Goal: Task Accomplishment & Management: Use online tool/utility

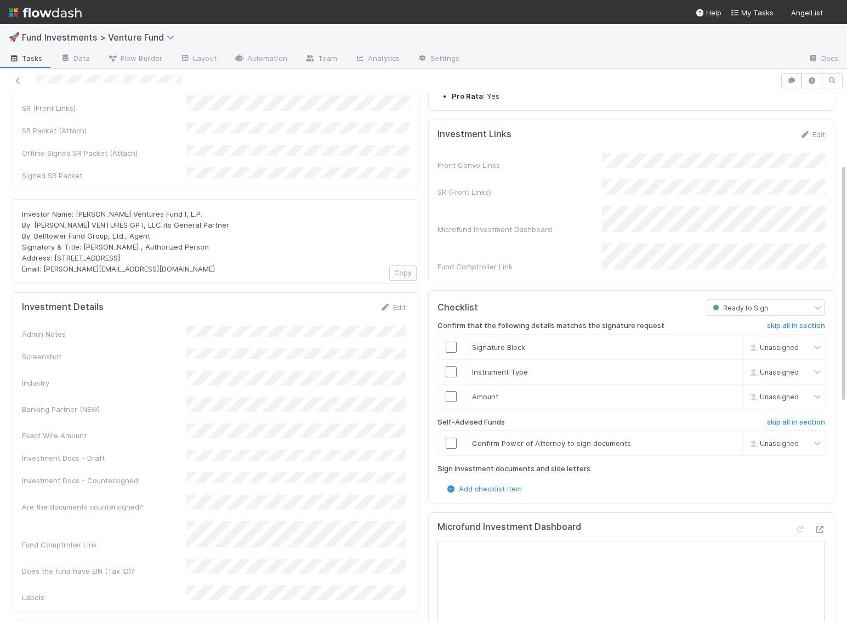
scroll to position [148, 0]
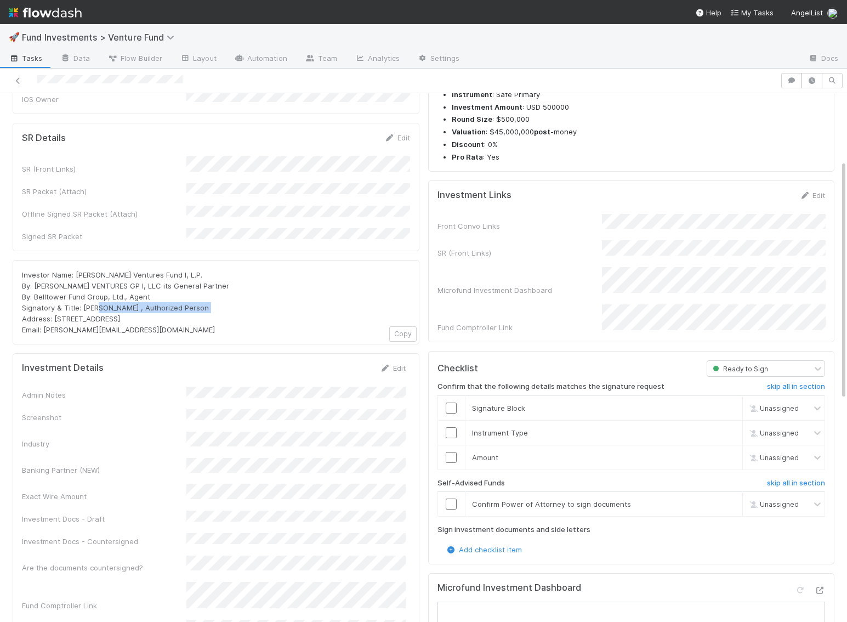
drag, startPoint x: 81, startPoint y: 282, endPoint x: 180, endPoint y: 281, distance: 99.2
click at [180, 281] on span "Investor Name: Allison Pickens Ventures Fund I, L.P. By: ALLISON PICKENS VENTUR…" at bounding box center [125, 302] width 207 height 64
click at [264, 294] on div "Investor Name: Allison Pickens Ventures Fund I, L.P. By: ALLISON PICKENS VENTUR…" at bounding box center [216, 302] width 388 height 66
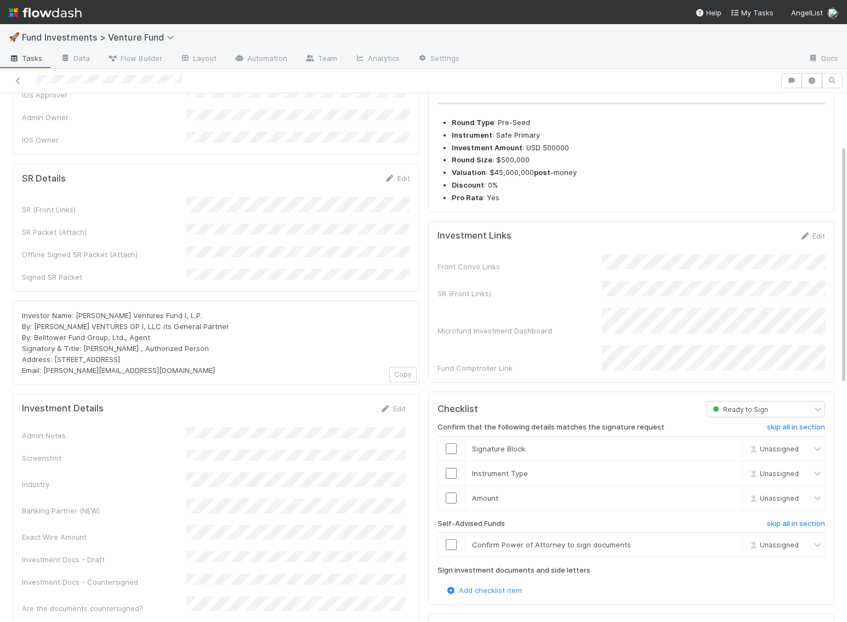
scroll to position [98, 0]
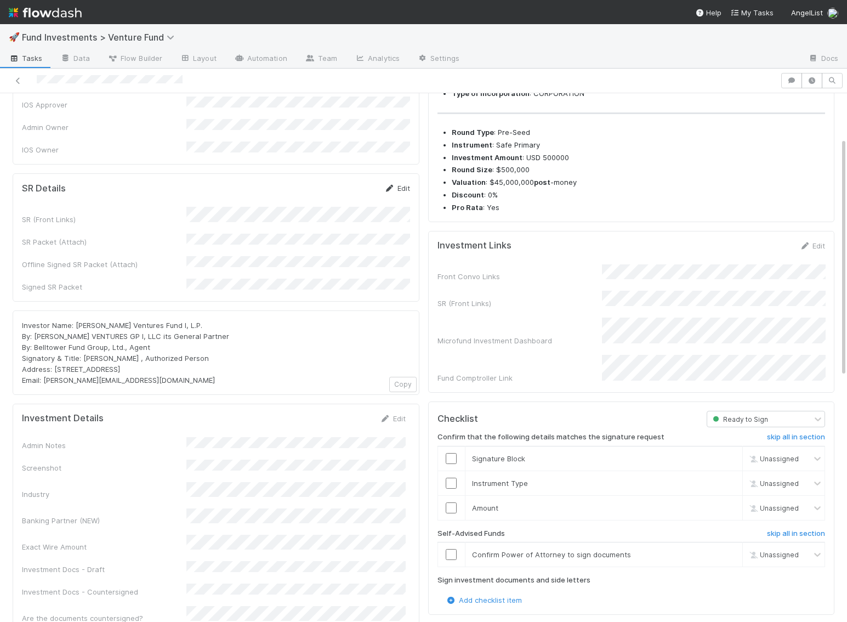
click at [400, 184] on link "Edit" at bounding box center [397, 188] width 26 height 9
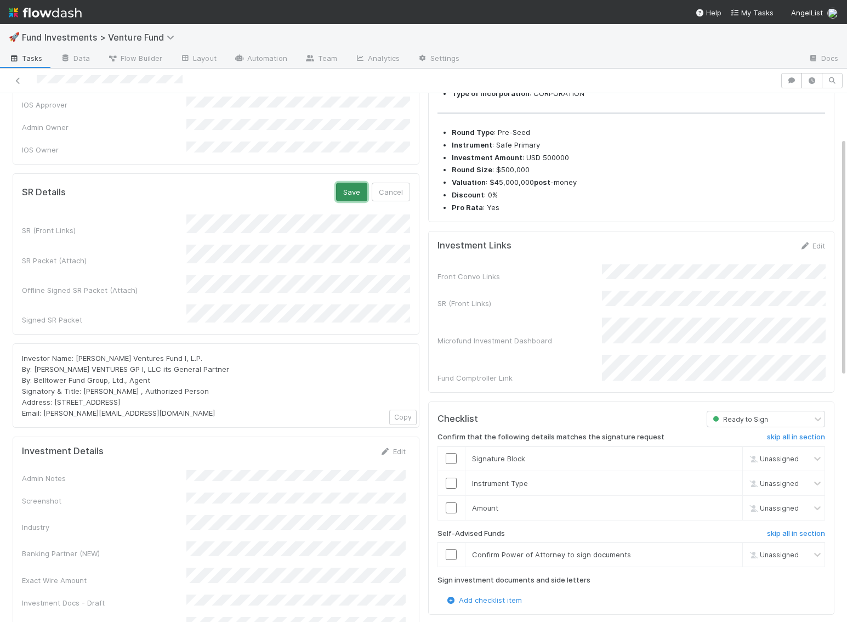
click at [354, 184] on button "Save" at bounding box center [351, 192] width 31 height 19
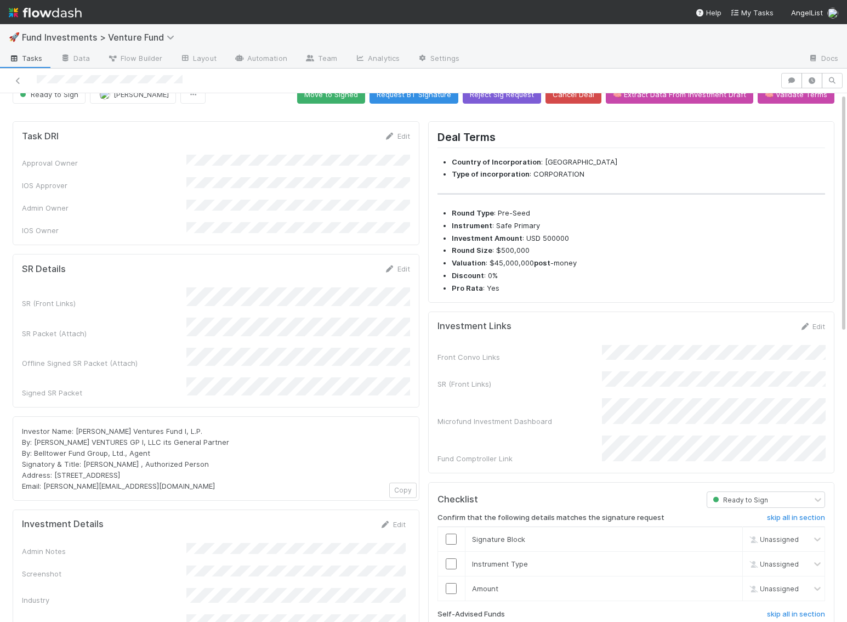
scroll to position [0, 0]
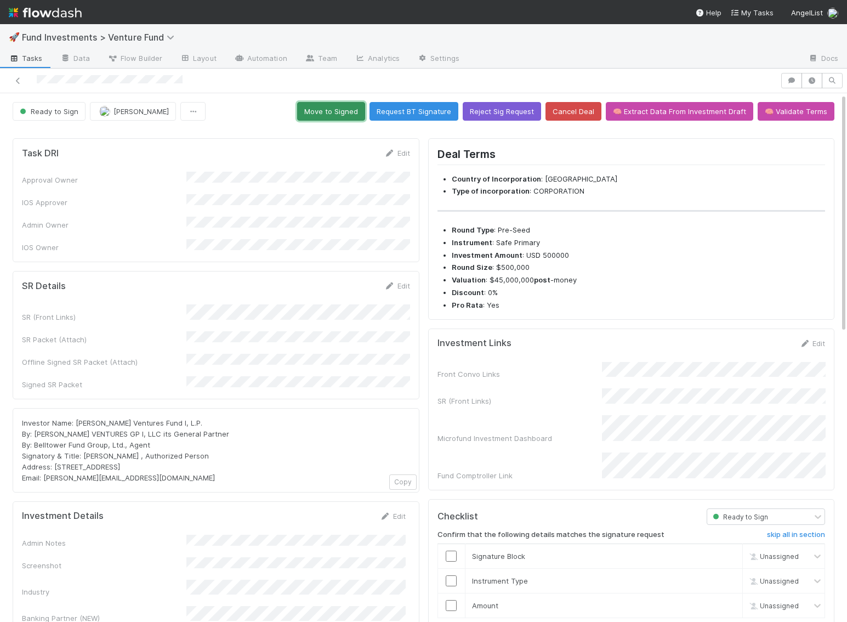
click at [355, 119] on button "Move to Signed" at bounding box center [331, 111] width 68 height 19
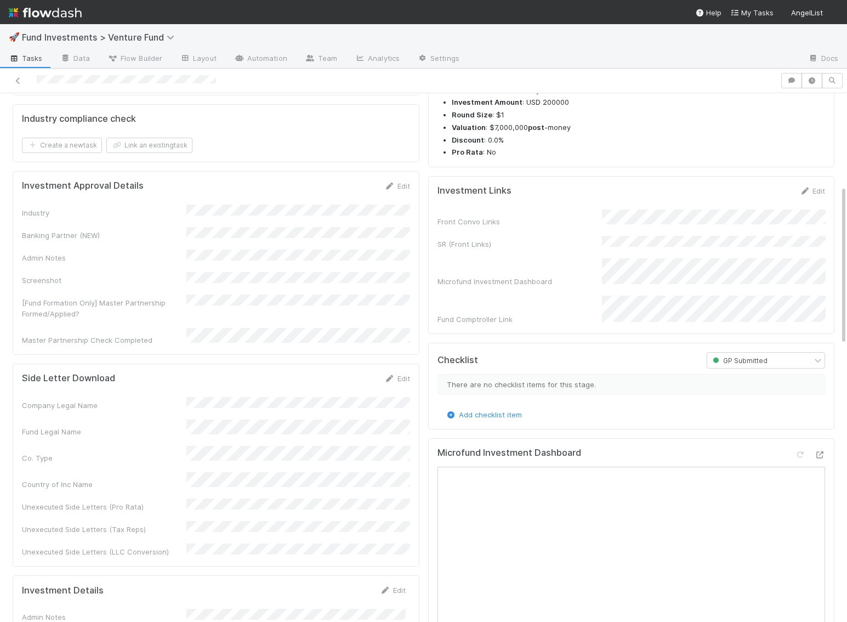
scroll to position [308, 0]
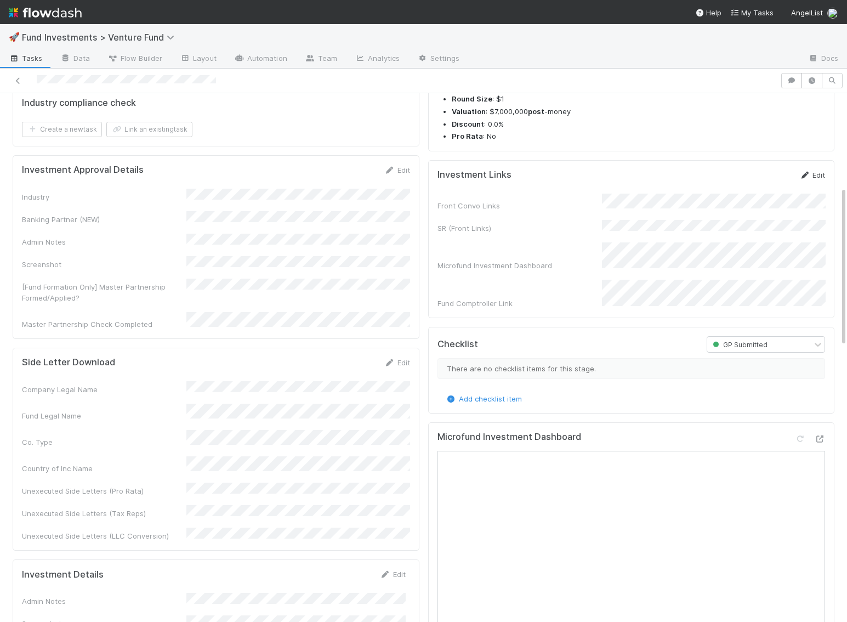
click at [807, 179] on icon at bounding box center [804, 175] width 11 height 7
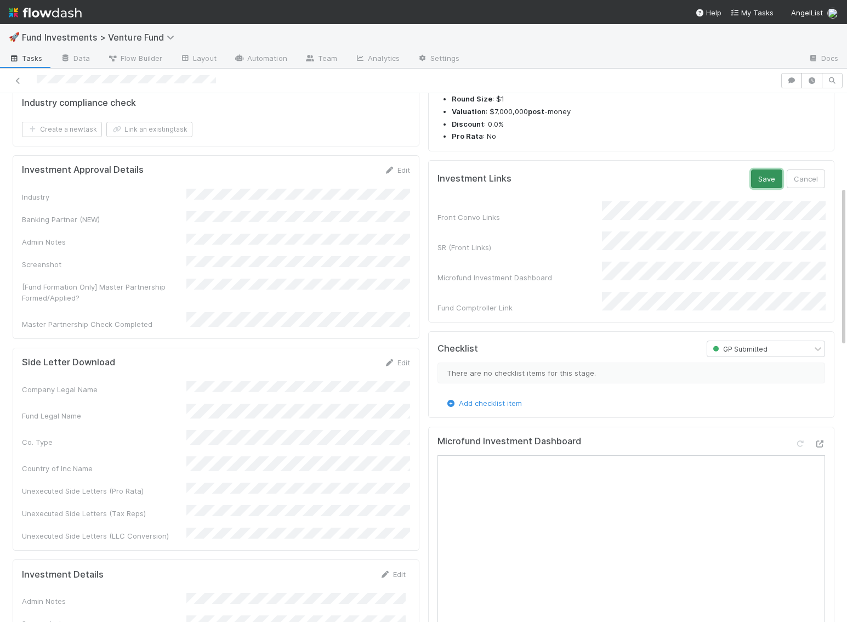
click at [759, 188] on button "Save" at bounding box center [766, 178] width 31 height 19
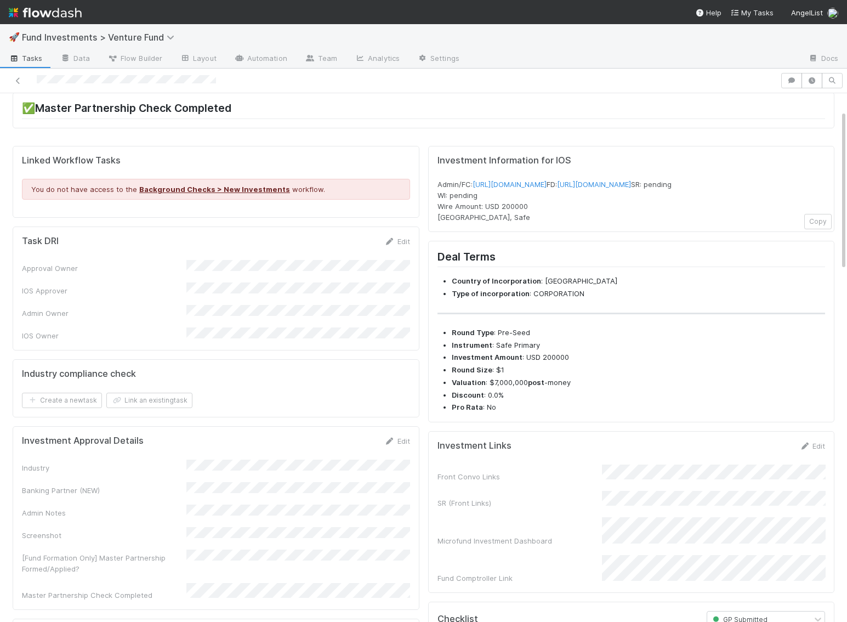
scroll to position [0, 0]
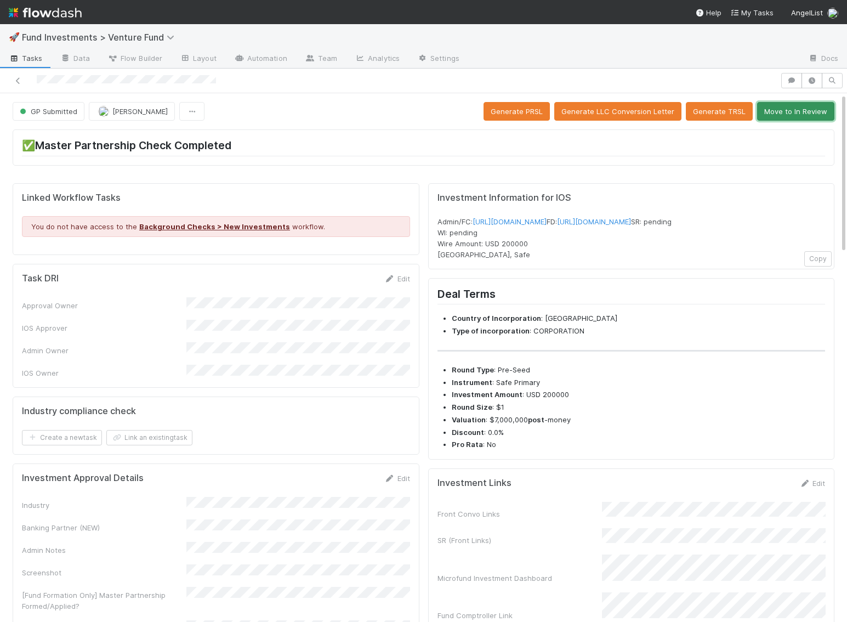
click at [795, 114] on button "Move to In Review" at bounding box center [795, 111] width 77 height 19
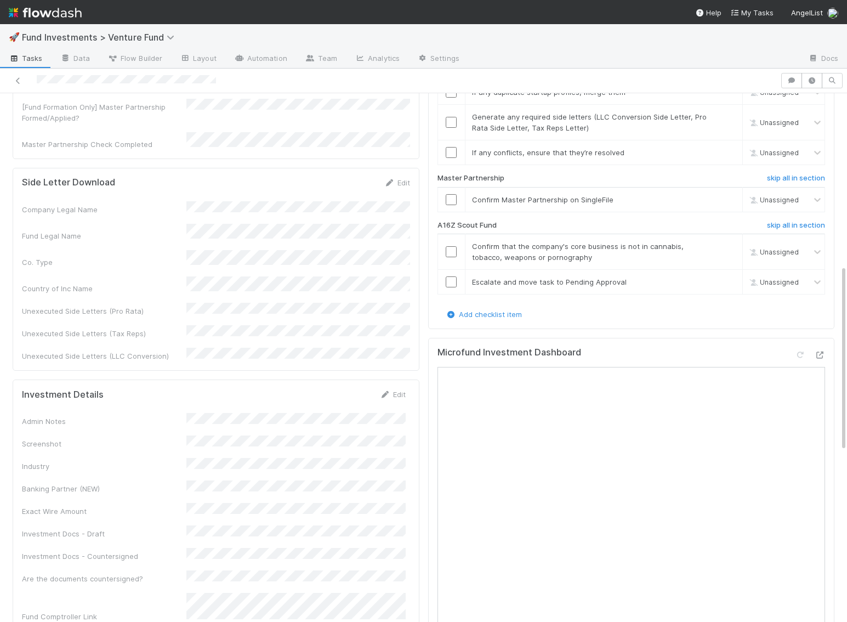
scroll to position [486, 0]
click at [797, 223] on h6 "skip all in section" at bounding box center [796, 227] width 58 height 9
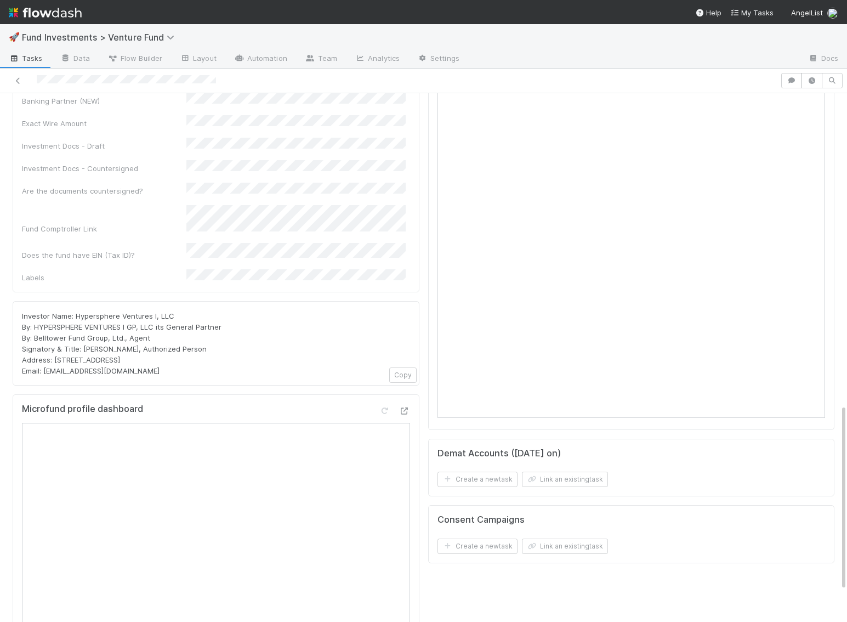
scroll to position [882, 0]
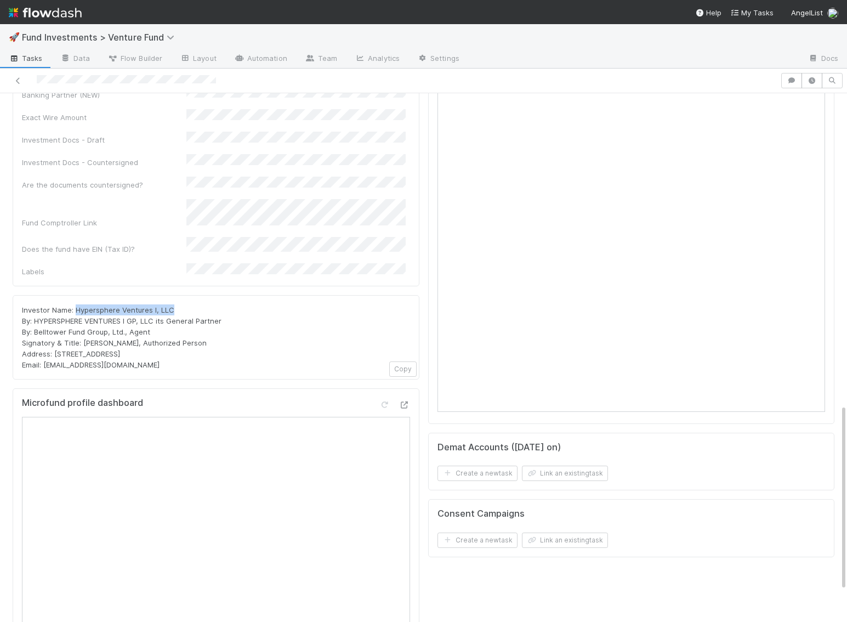
drag, startPoint x: 176, startPoint y: 225, endPoint x: 76, endPoint y: 226, distance: 100.3
click at [76, 304] on div "Investor Name: Hypersphere Ventures I, LLC By: HYPERSPHERE VENTURES I GP, LLC i…" at bounding box center [216, 337] width 388 height 66
copy span "Hypersphere Ventures I, LLC"
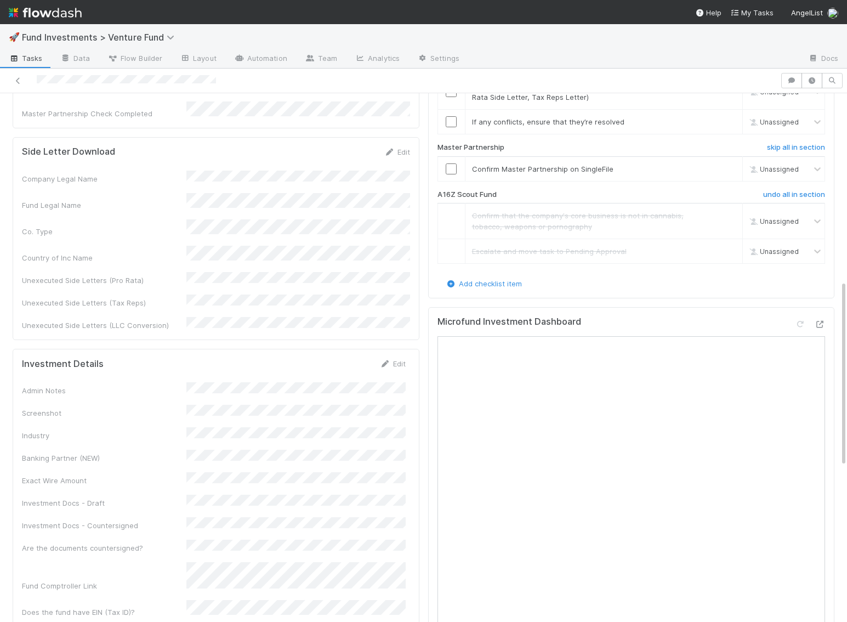
scroll to position [536, 0]
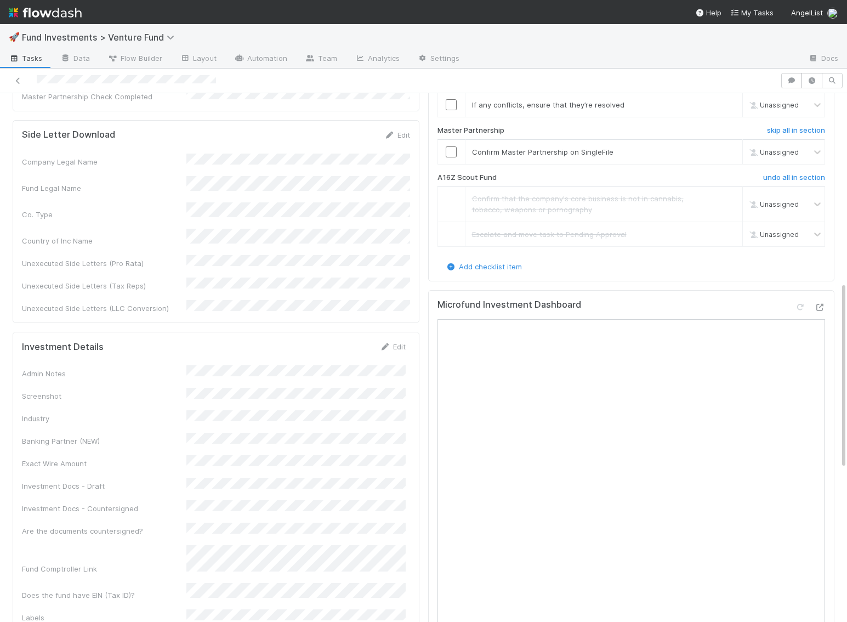
click at [398, 341] on div "Edit" at bounding box center [393, 346] width 26 height 11
click at [395, 342] on link "Edit" at bounding box center [393, 346] width 26 height 9
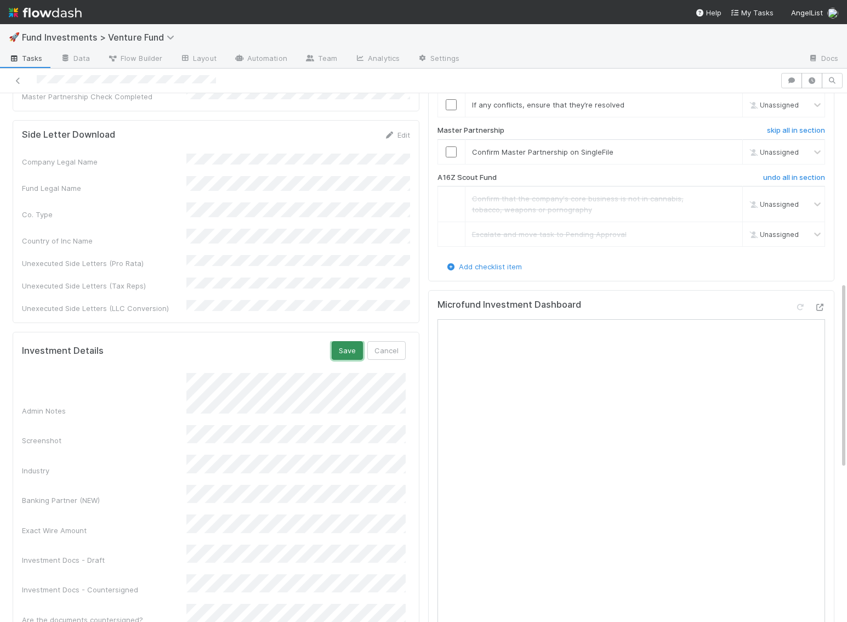
click at [345, 341] on button "Save" at bounding box center [347, 350] width 31 height 19
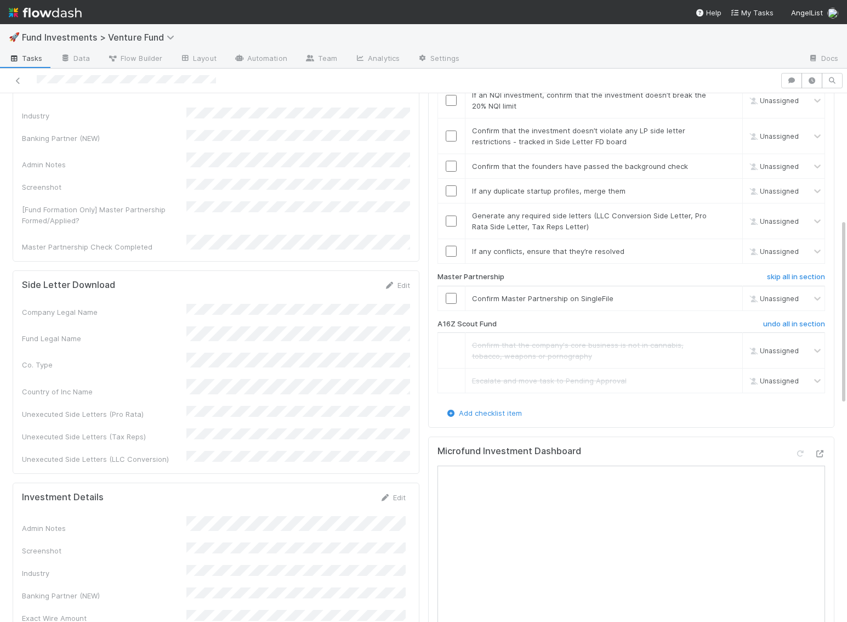
scroll to position [359, 0]
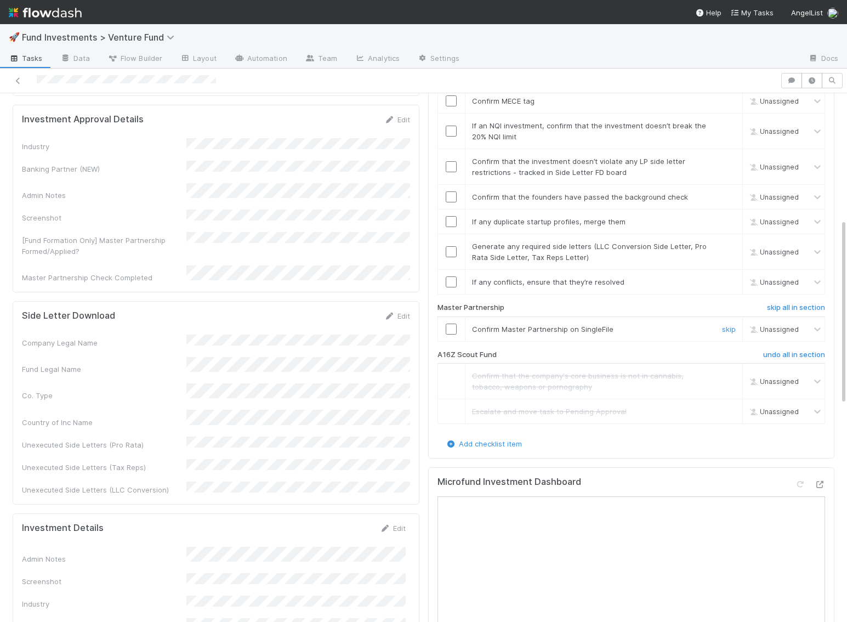
click at [451, 324] on input "checkbox" at bounding box center [451, 329] width 11 height 11
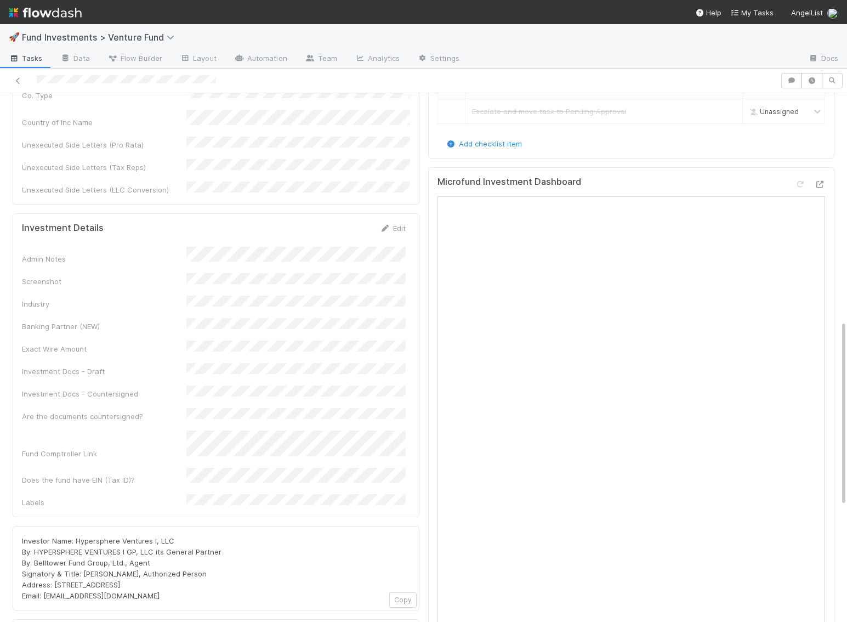
scroll to position [631, 0]
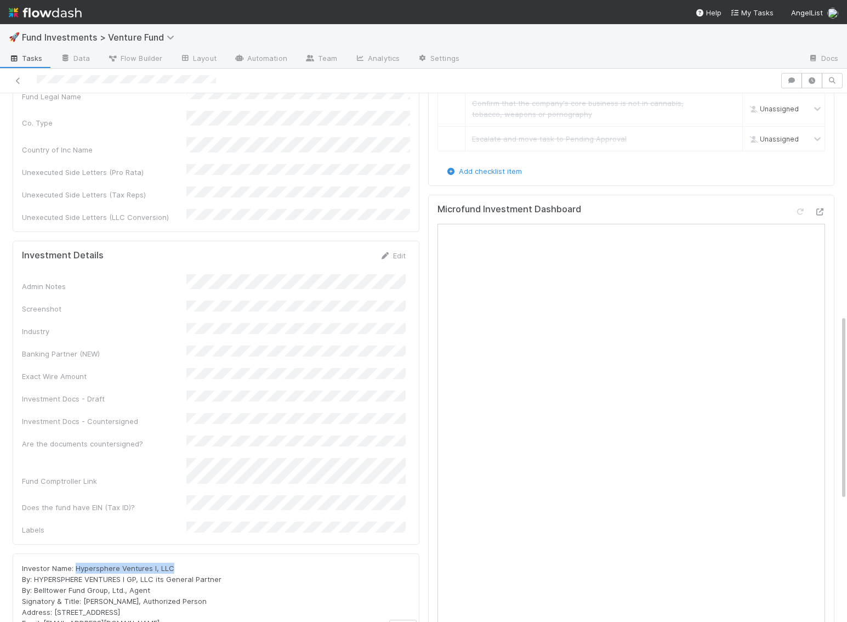
drag, startPoint x: 177, startPoint y: 484, endPoint x: 75, endPoint y: 481, distance: 102.6
click at [75, 563] on div "Investor Name: Hypersphere Ventures I, LLC By: HYPERSPHERE VENTURES I GP, LLC i…" at bounding box center [216, 596] width 388 height 66
copy span "Hypersphere Ventures I, LLC"
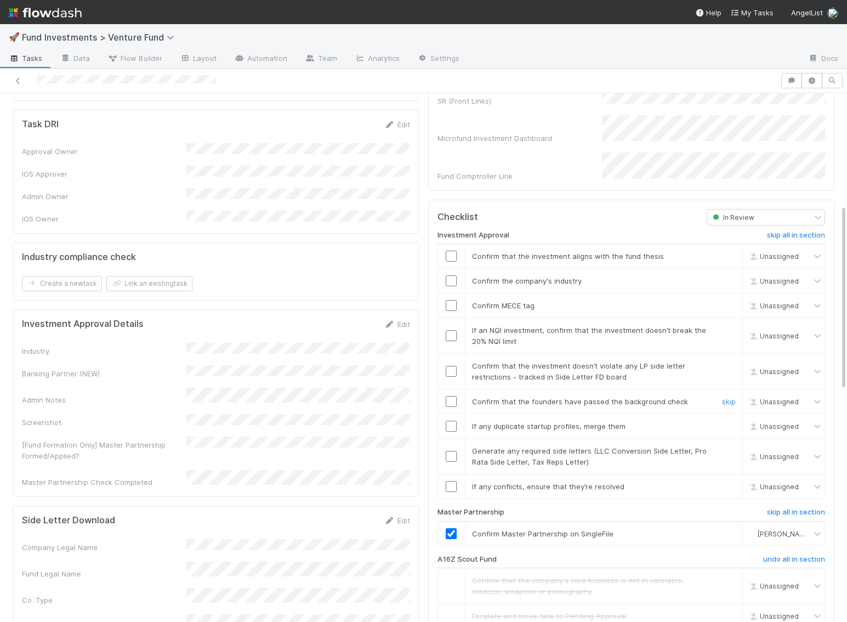
scroll to position [0, 0]
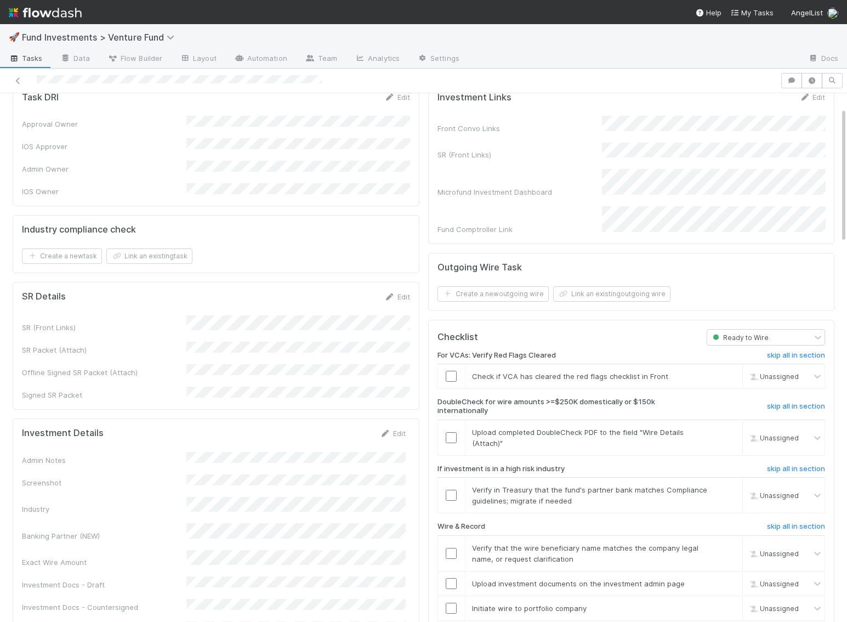
scroll to position [35, 0]
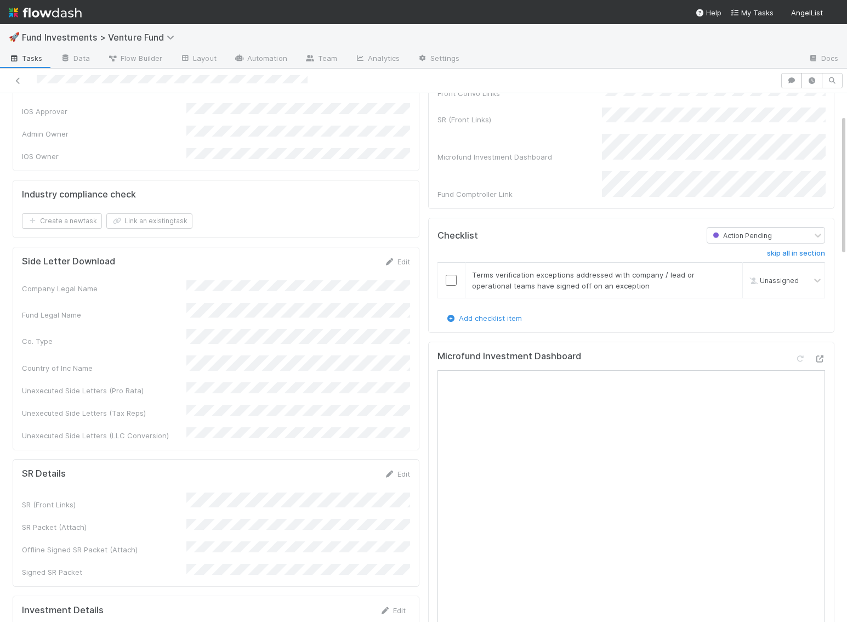
scroll to position [100, 0]
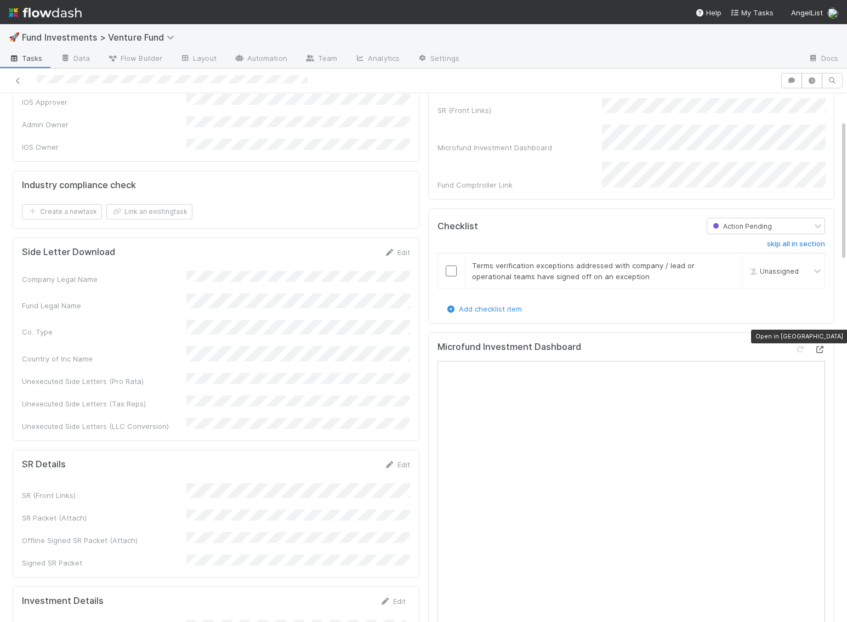
click at [823, 346] on icon at bounding box center [819, 349] width 11 height 7
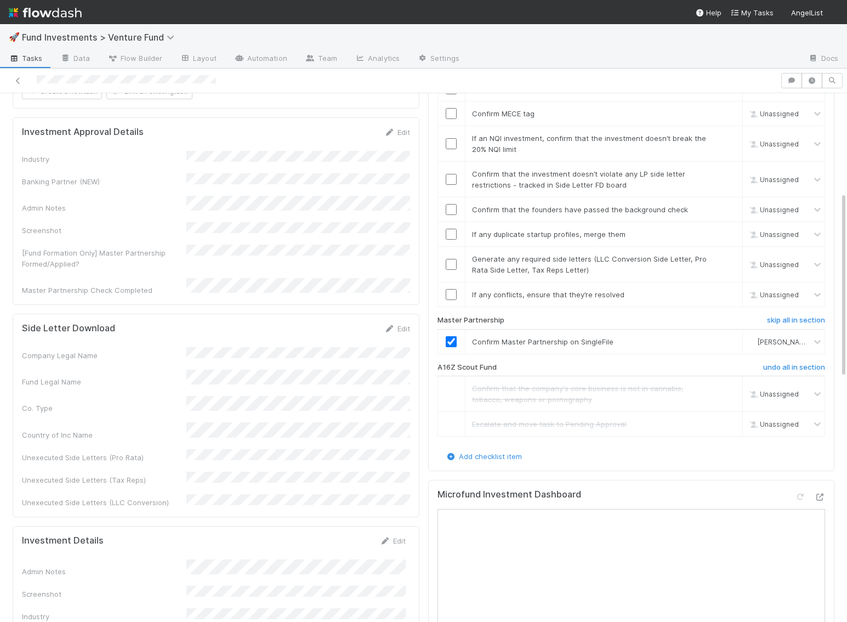
scroll to position [382, 0]
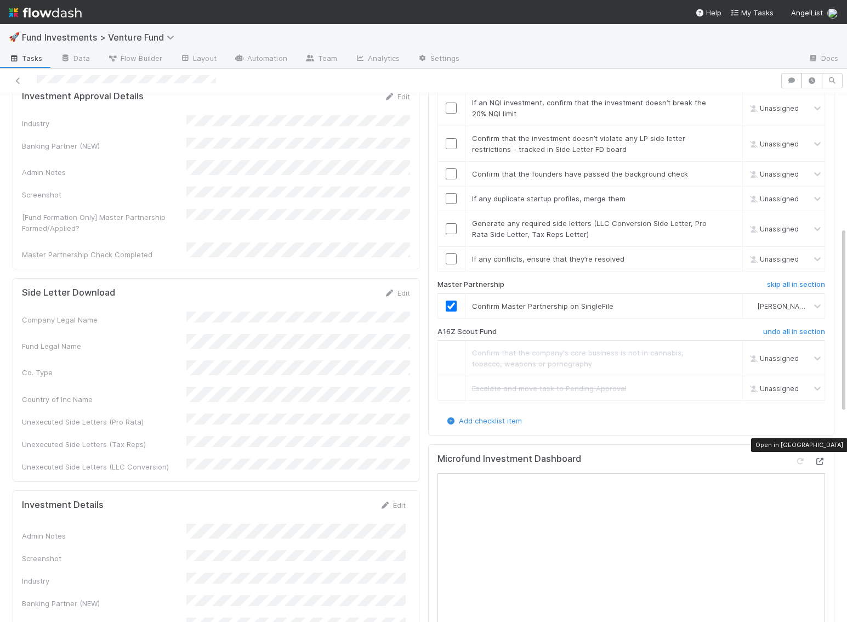
click at [819, 458] on icon at bounding box center [819, 461] width 11 height 7
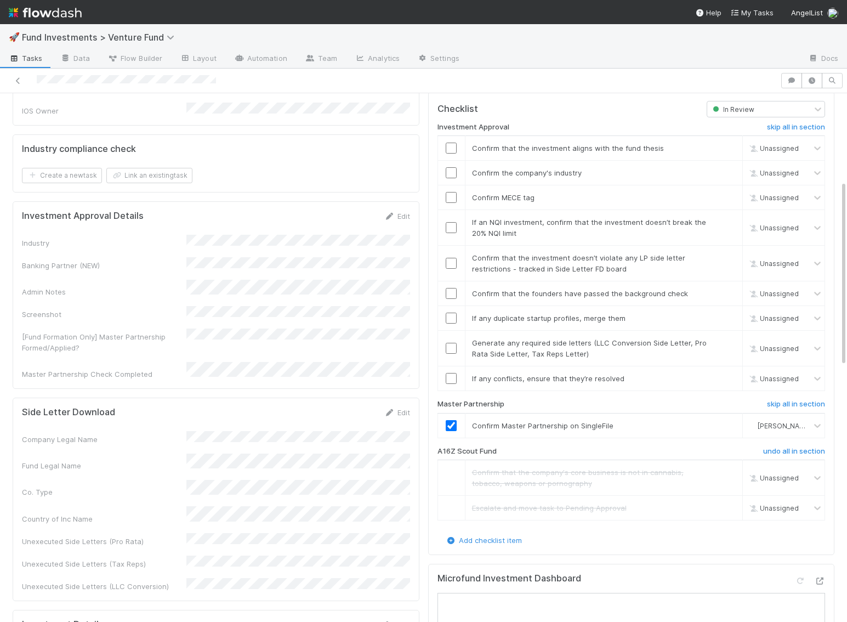
scroll to position [249, 0]
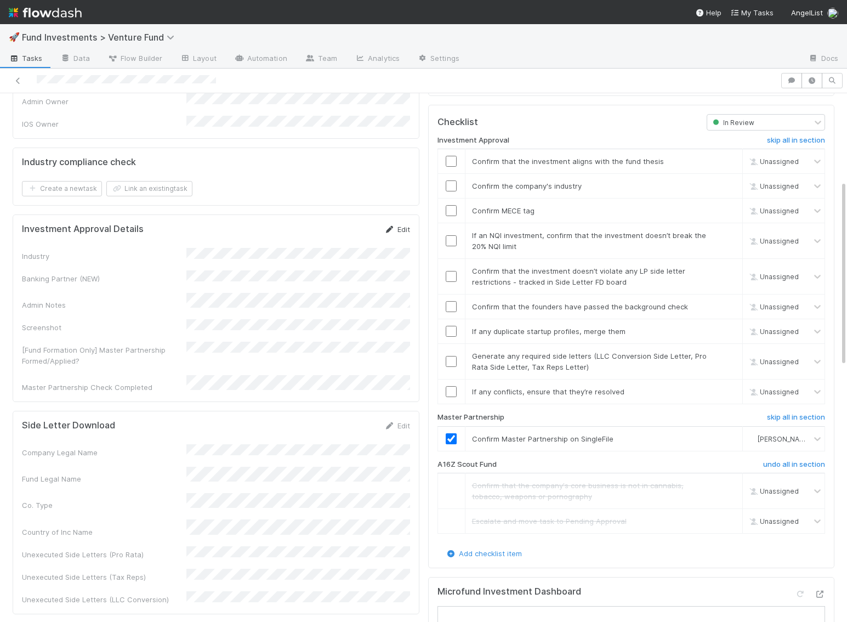
click at [402, 225] on link "Edit" at bounding box center [397, 229] width 26 height 9
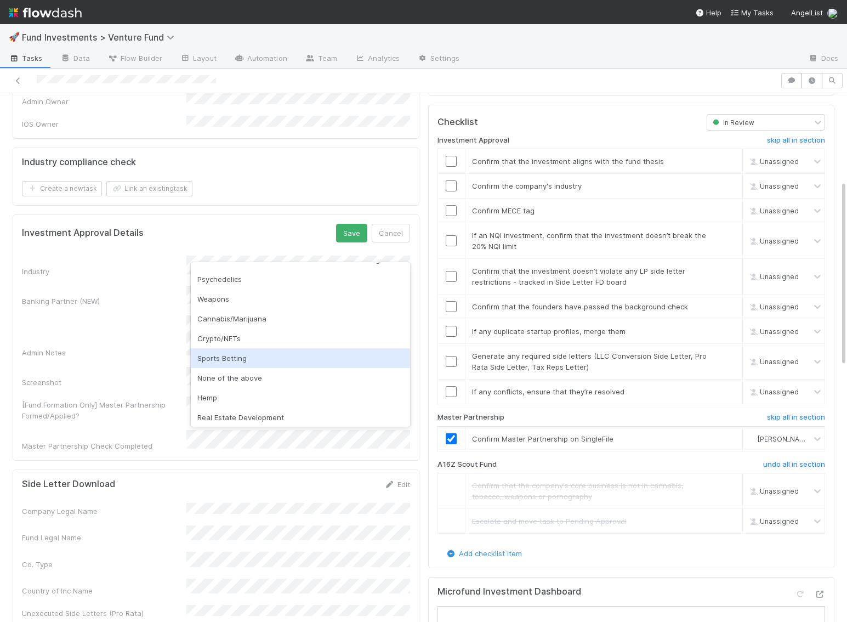
scroll to position [284, 0]
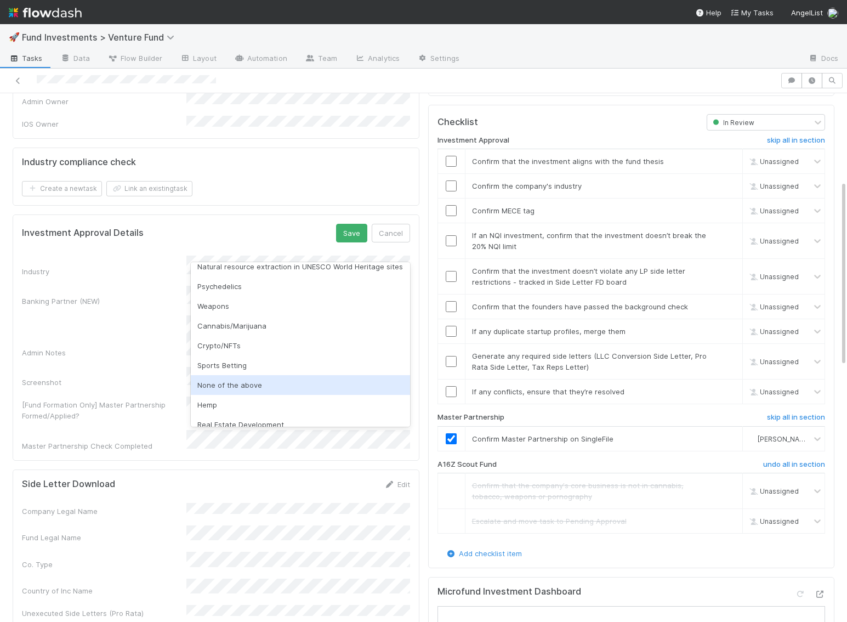
click at [261, 379] on div "None of the above" at bounding box center [300, 385] width 219 height 20
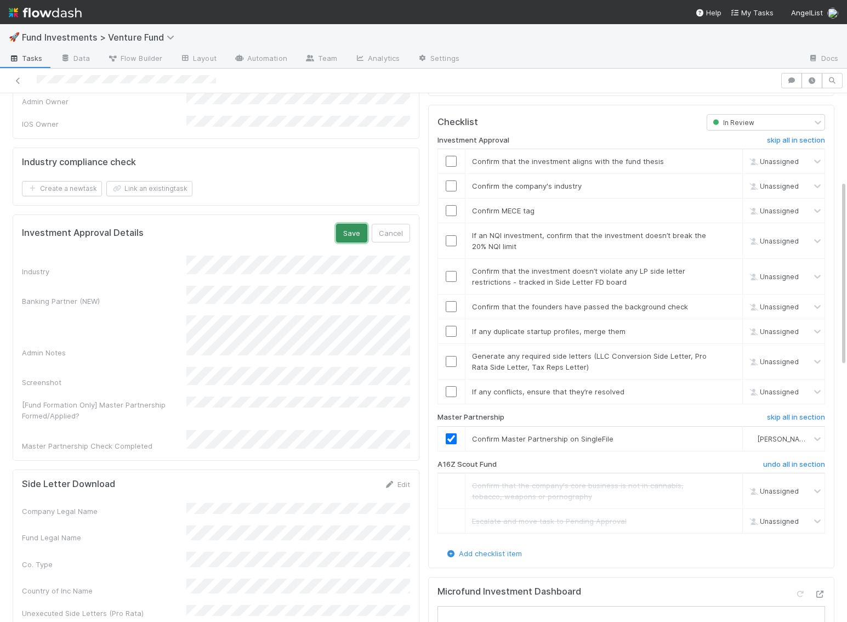
click at [343, 224] on button "Save" at bounding box center [351, 233] width 31 height 19
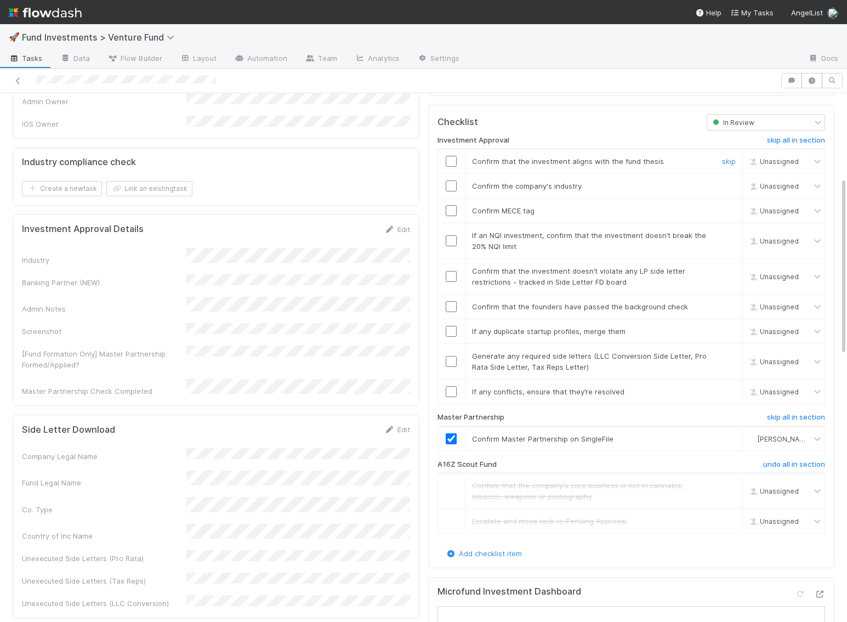
click at [452, 156] on input "checkbox" at bounding box center [451, 161] width 11 height 11
click at [453, 180] on input "checkbox" at bounding box center [451, 185] width 11 height 11
click at [453, 205] on input "checkbox" at bounding box center [451, 210] width 11 height 11
click at [452, 235] on input "checkbox" at bounding box center [451, 240] width 11 height 11
checkbox input "true"
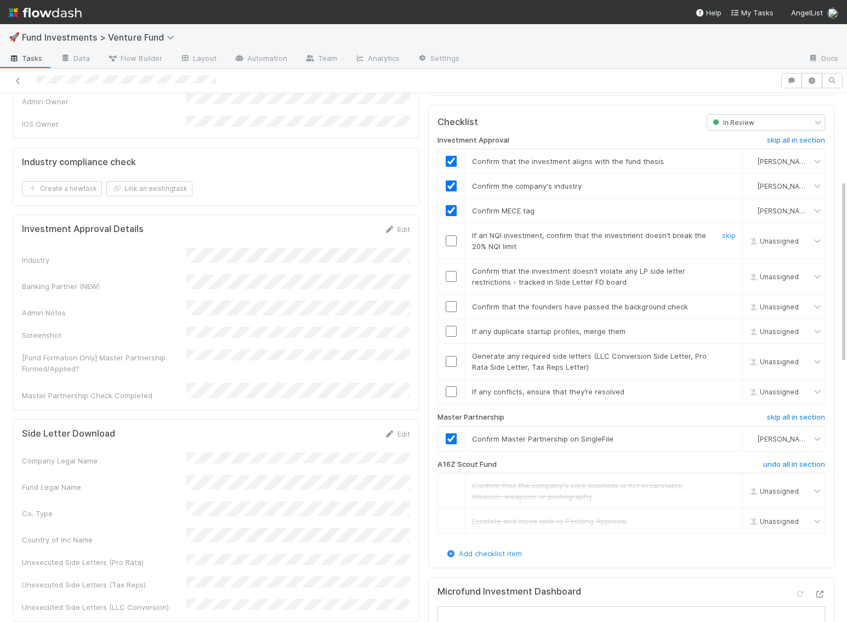
click at [451, 235] on input "checkbox" at bounding box center [451, 240] width 11 height 11
click at [455, 271] on input "checkbox" at bounding box center [451, 276] width 11 height 11
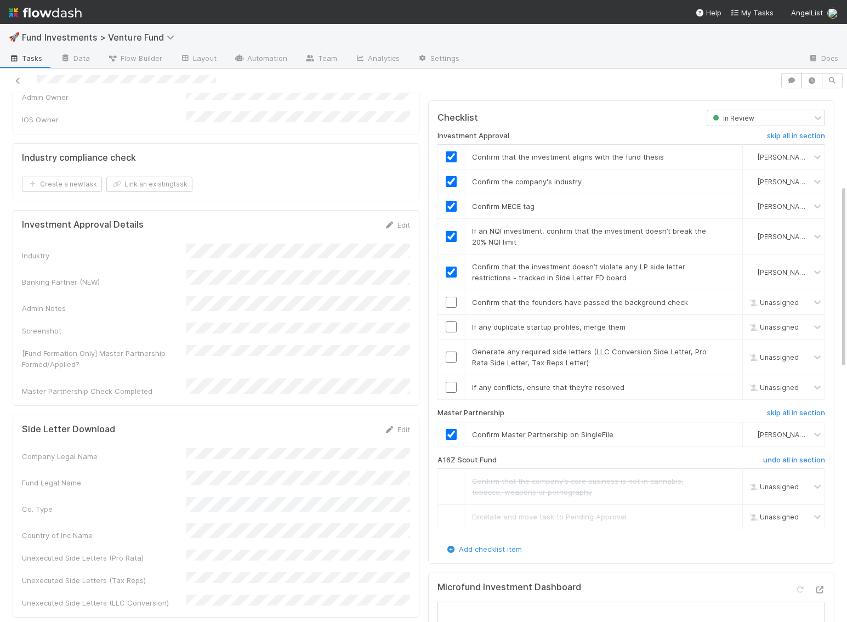
scroll to position [239, 0]
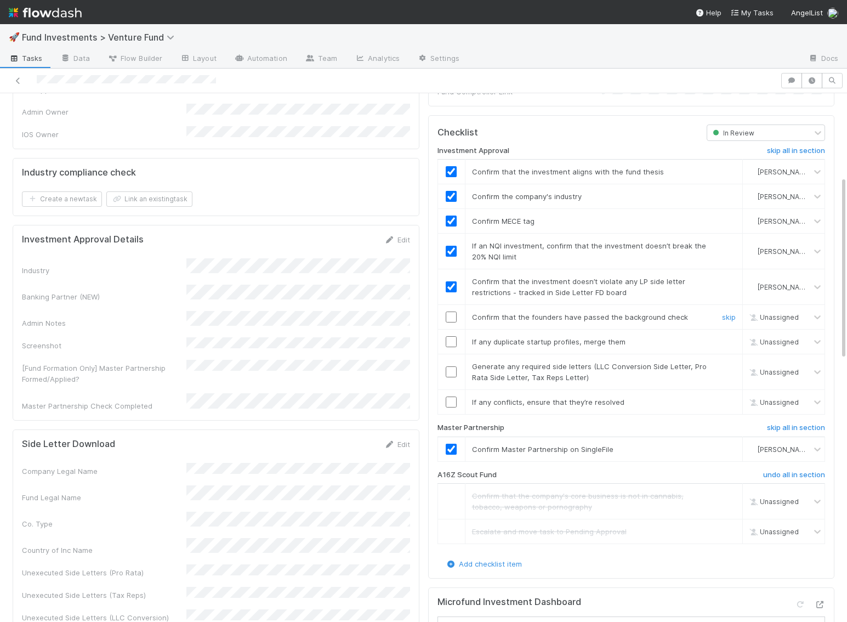
click at [450, 311] on input "checkbox" at bounding box center [451, 316] width 11 height 11
click at [729, 337] on link "skip" at bounding box center [729, 341] width 14 height 9
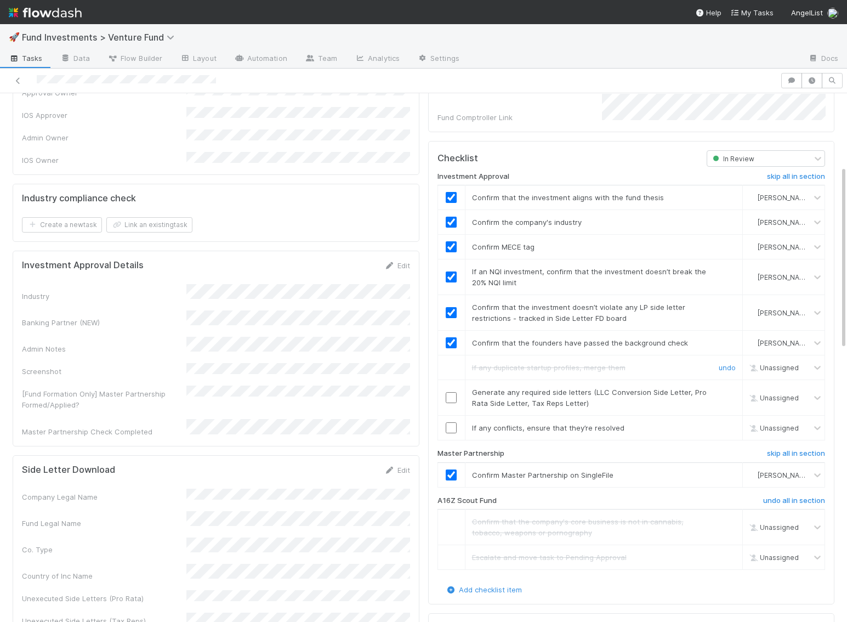
scroll to position [209, 0]
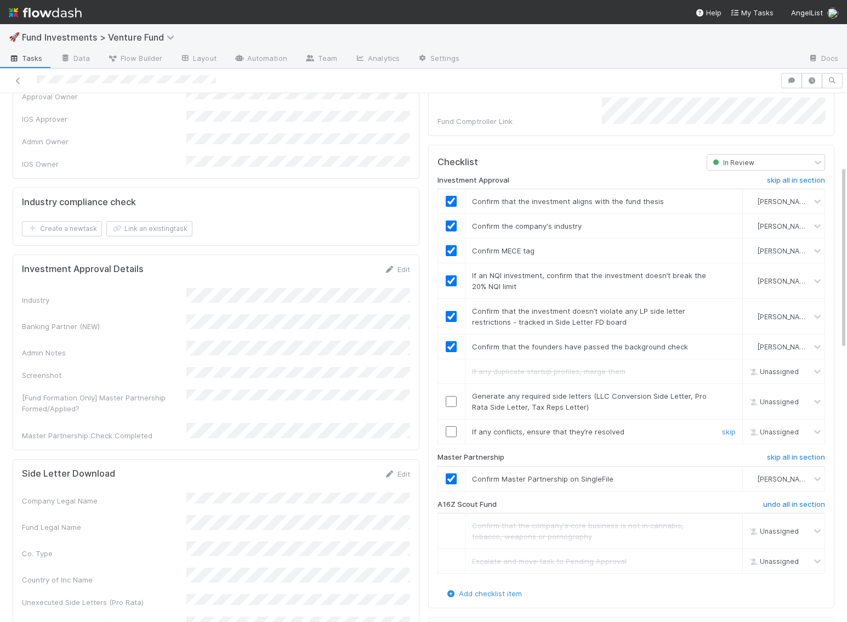
click at [453, 426] on input "checkbox" at bounding box center [451, 431] width 11 height 11
click at [450, 396] on input "checkbox" at bounding box center [451, 401] width 11 height 11
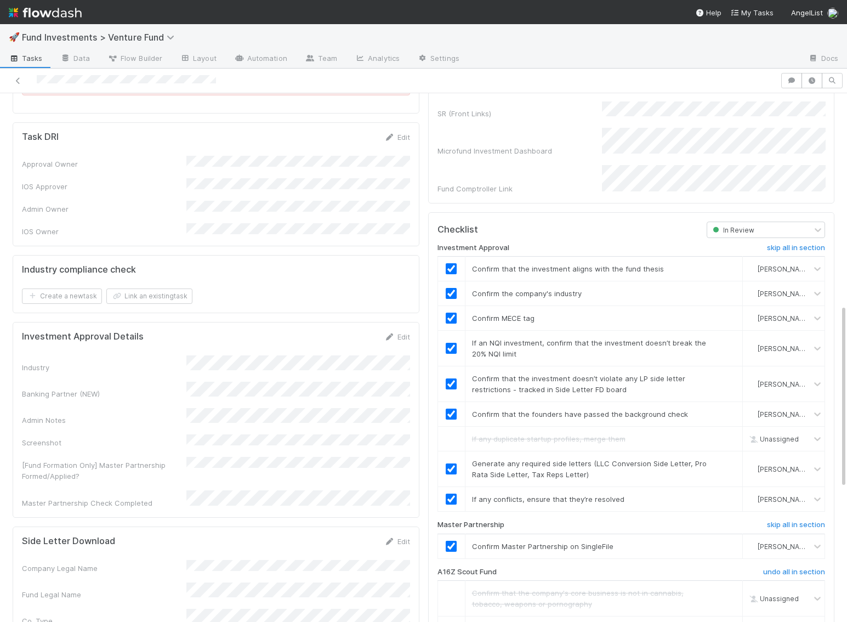
scroll to position [0, 0]
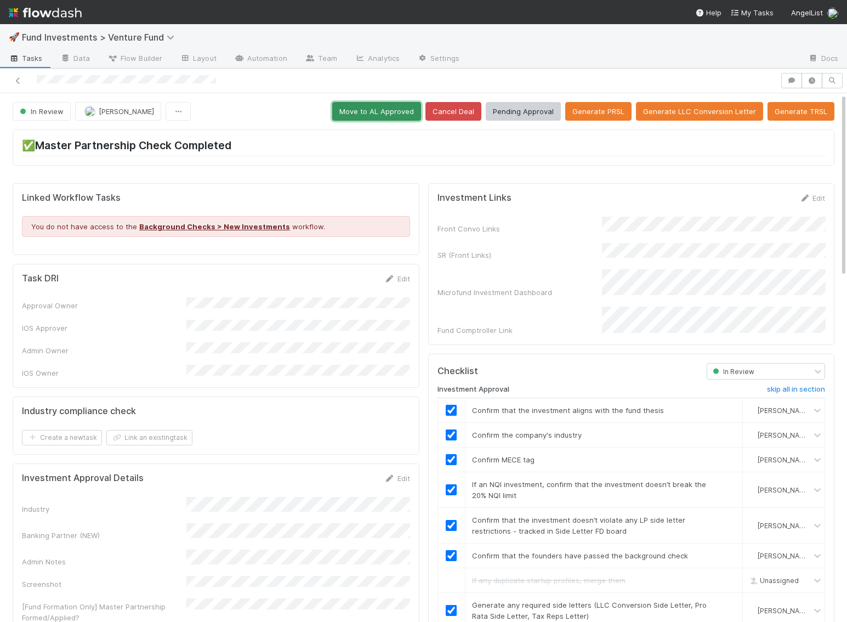
click at [406, 106] on button "Move to AL Approved" at bounding box center [376, 111] width 89 height 19
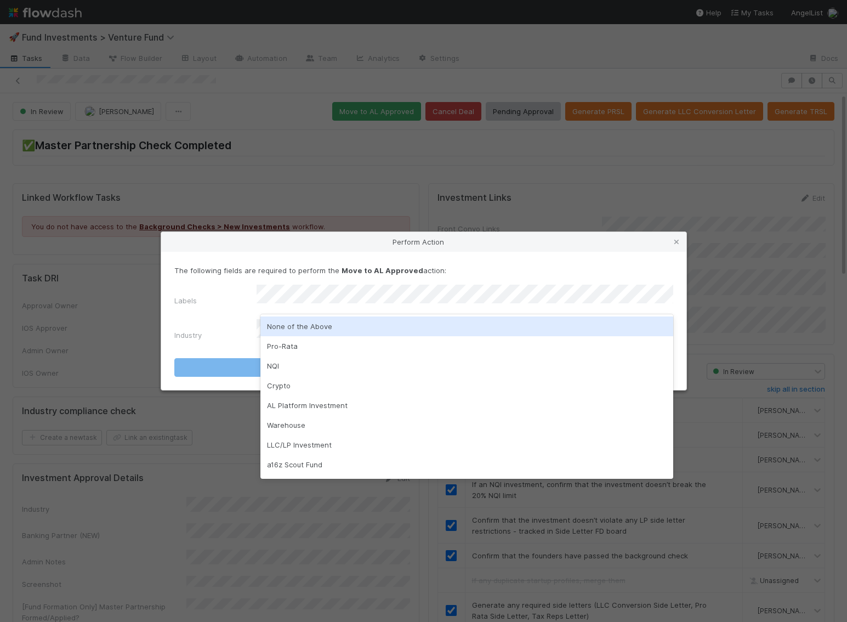
click at [359, 322] on div "None of the Above" at bounding box center [466, 326] width 413 height 20
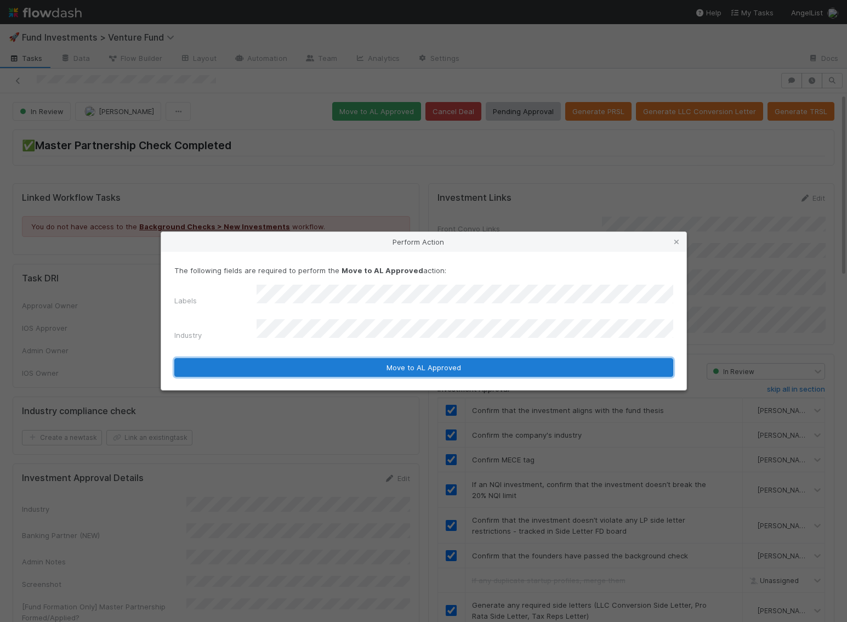
click at [334, 365] on button "Move to AL Approved" at bounding box center [423, 367] width 499 height 19
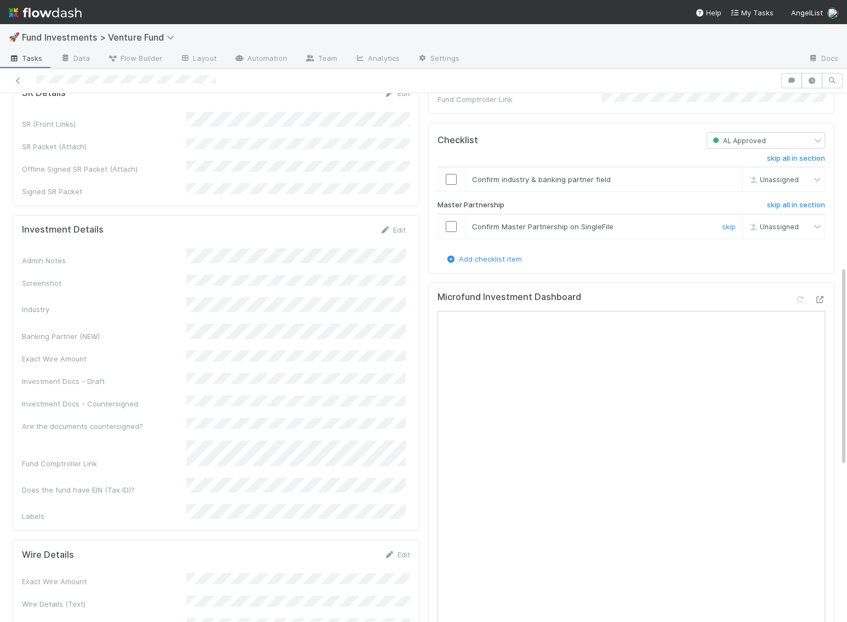
scroll to position [549, 0]
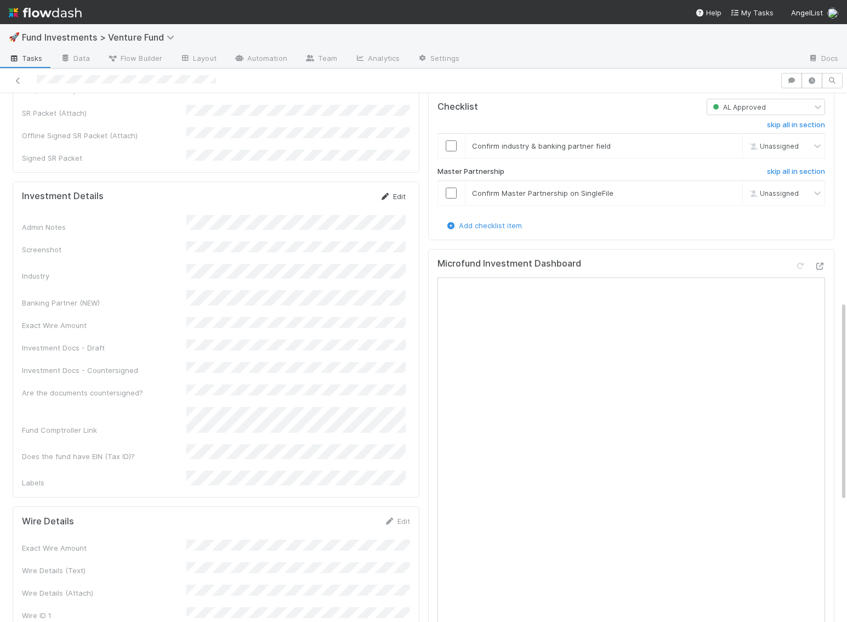
click at [393, 192] on link "Edit" at bounding box center [393, 196] width 26 height 9
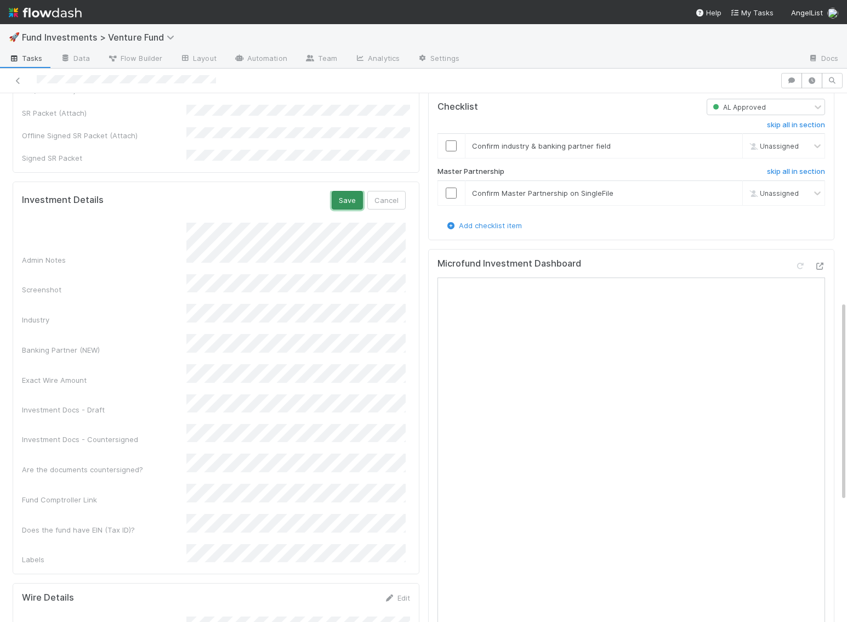
click at [351, 191] on button "Save" at bounding box center [347, 200] width 31 height 19
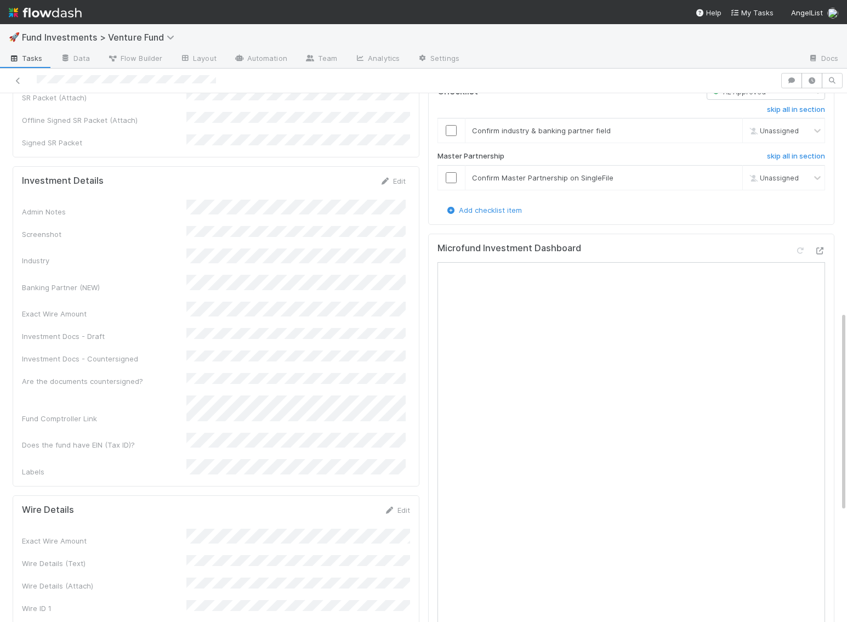
scroll to position [628, 0]
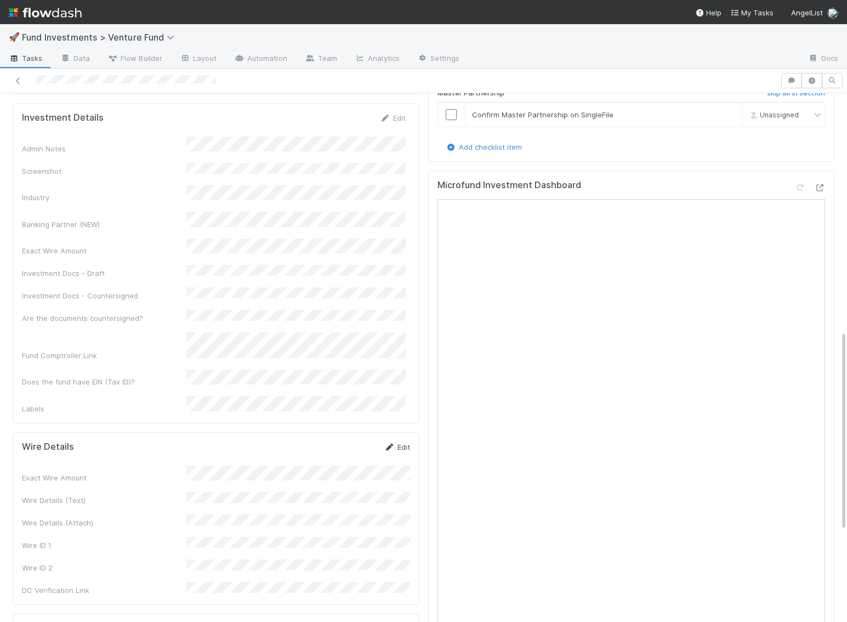
click at [404, 443] on link "Edit" at bounding box center [397, 447] width 26 height 9
click at [351, 441] on button "Save" at bounding box center [351, 450] width 31 height 19
click at [353, 441] on form "Wire Details Edit Exact Wire Amount Wire Details (Text) Wire Details (Attach) W…" at bounding box center [216, 518] width 388 height 154
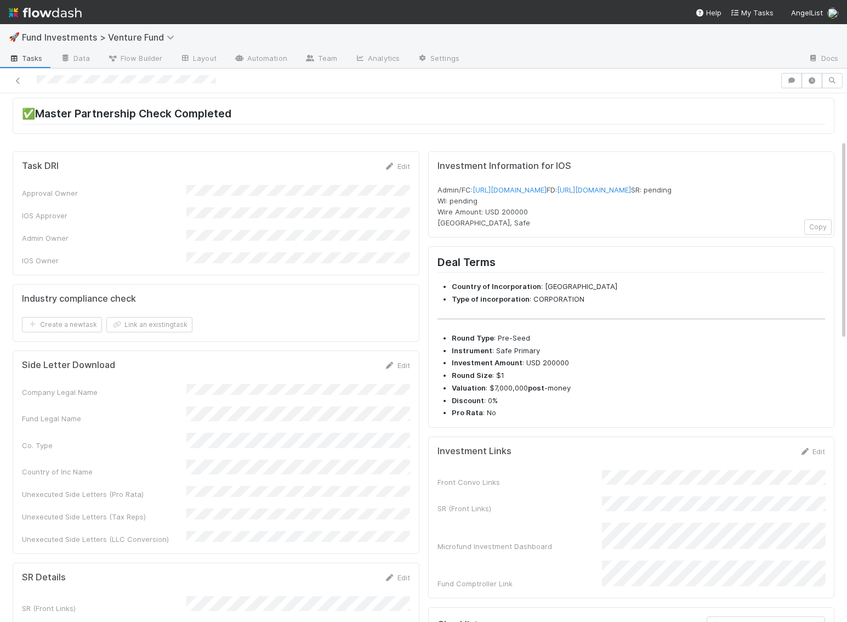
scroll to position [0, 0]
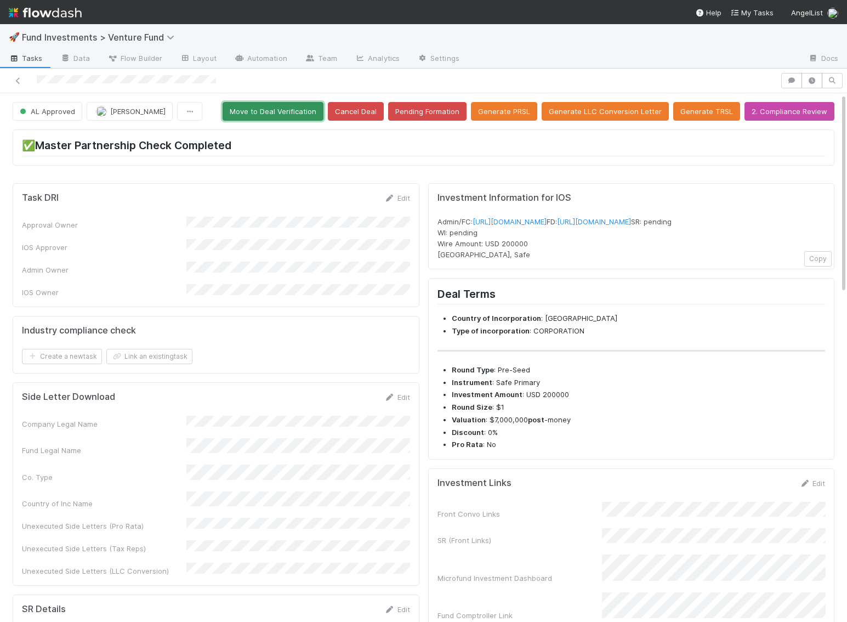
click at [301, 104] on button "Move to Deal Verification" at bounding box center [273, 111] width 101 height 19
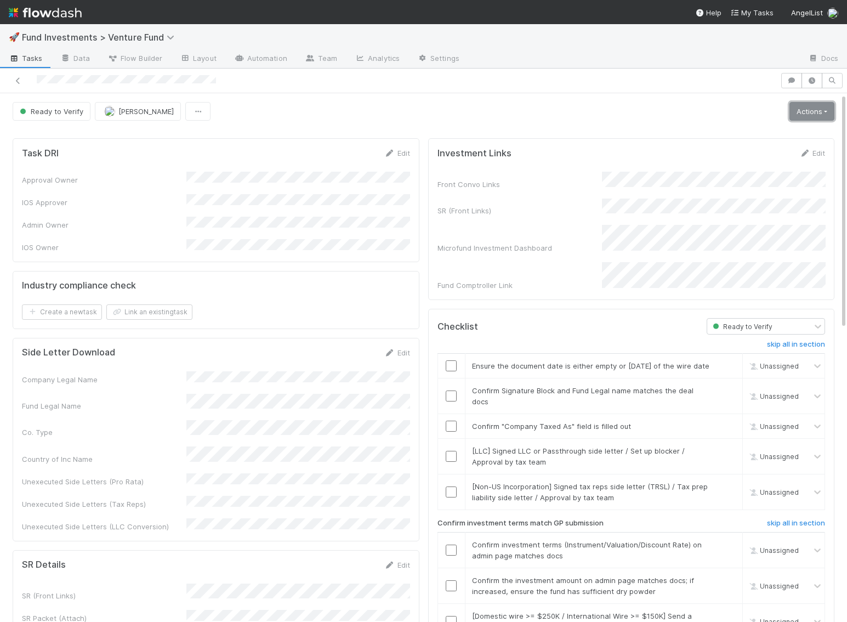
click at [808, 110] on link "Actions" at bounding box center [812, 111] width 45 height 19
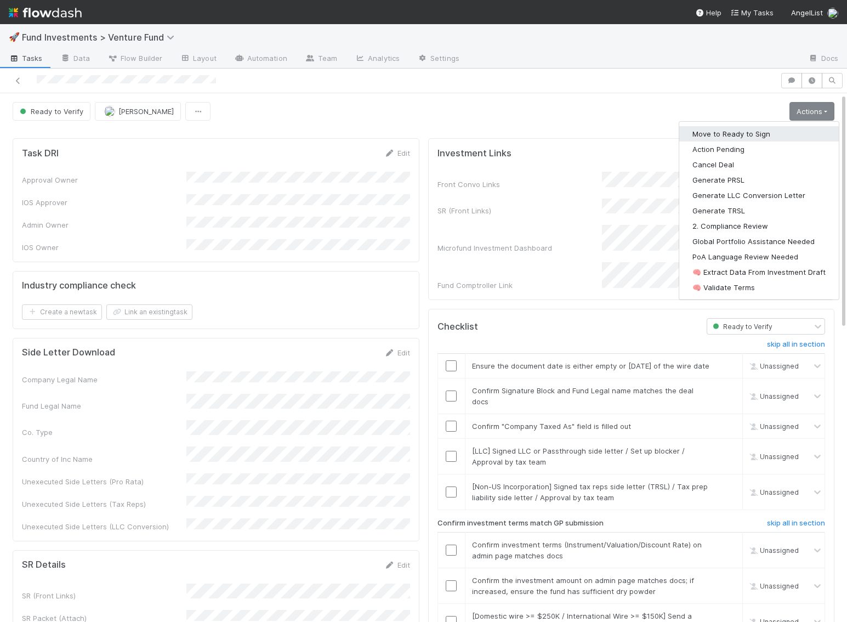
click at [781, 135] on button "Move to Ready to Sign" at bounding box center [759, 133] width 160 height 15
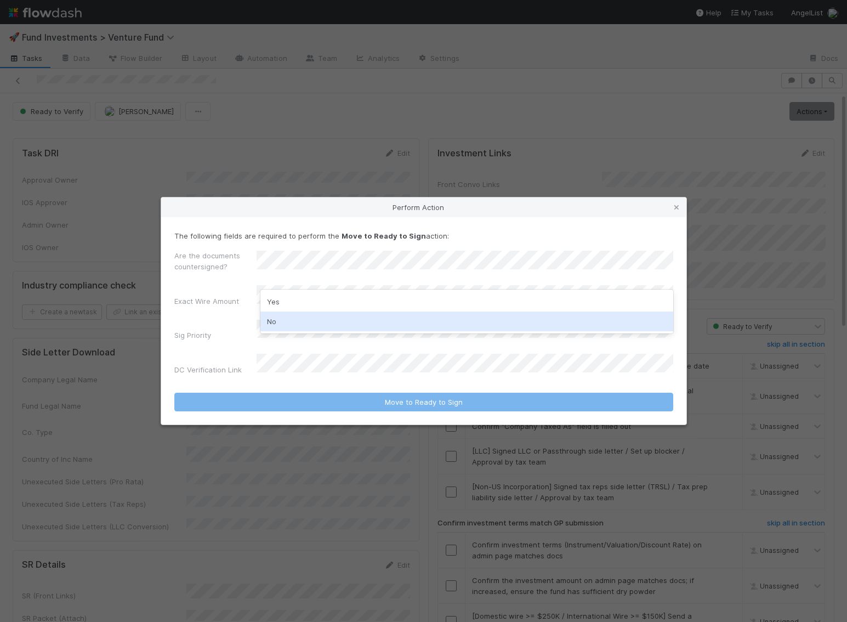
click at [296, 317] on div "No" at bounding box center [466, 321] width 413 height 20
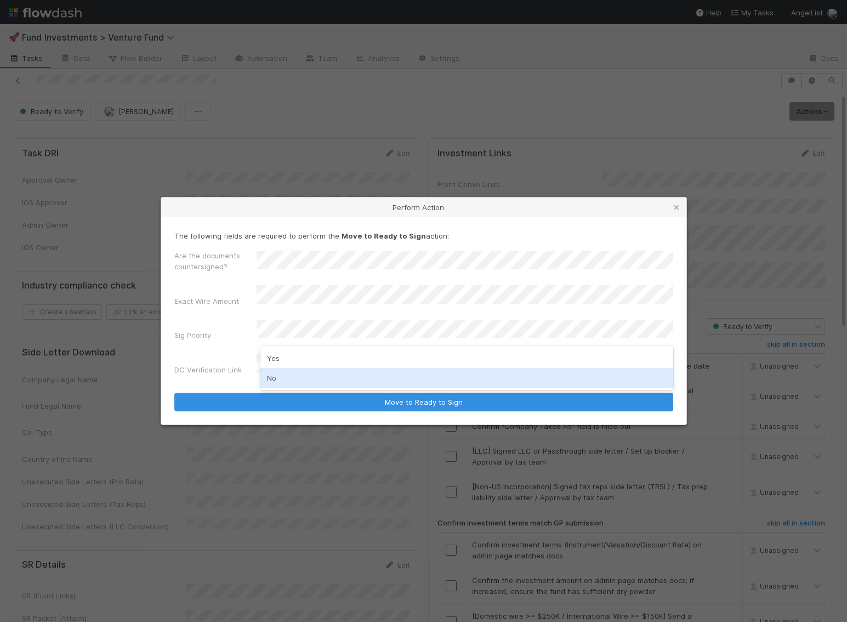
click at [287, 375] on div "No" at bounding box center [466, 378] width 413 height 20
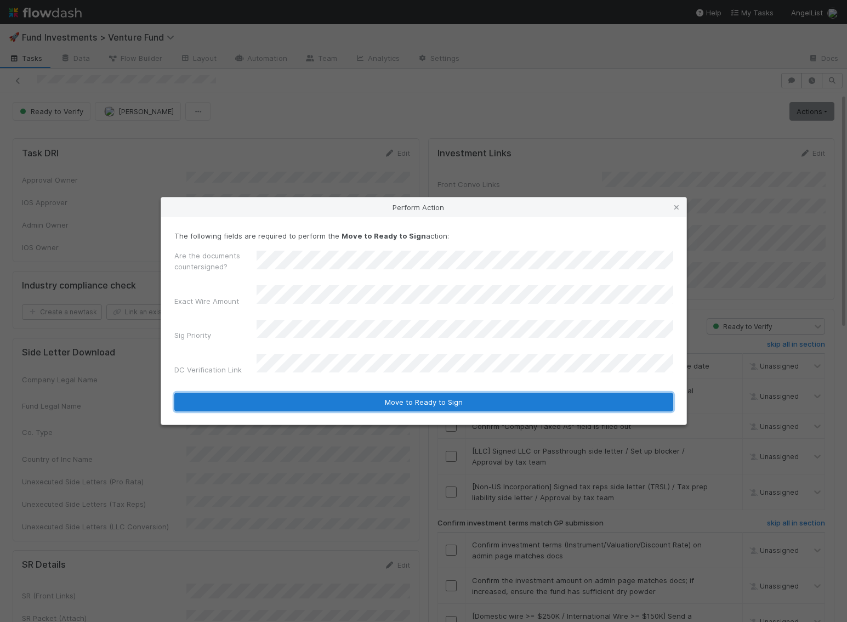
click at [309, 396] on button "Move to Ready to Sign" at bounding box center [423, 402] width 499 height 19
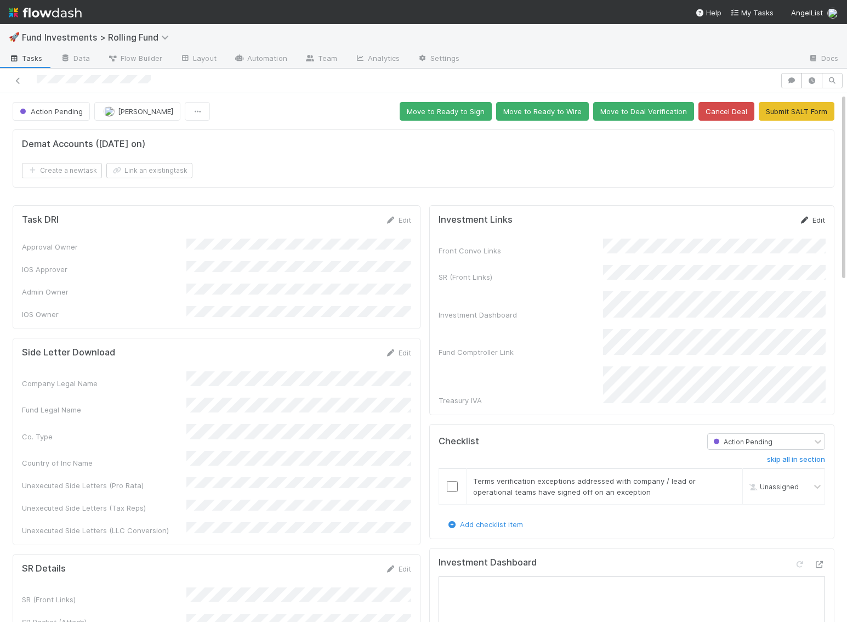
click at [810, 216] on link "Edit" at bounding box center [812, 219] width 26 height 9
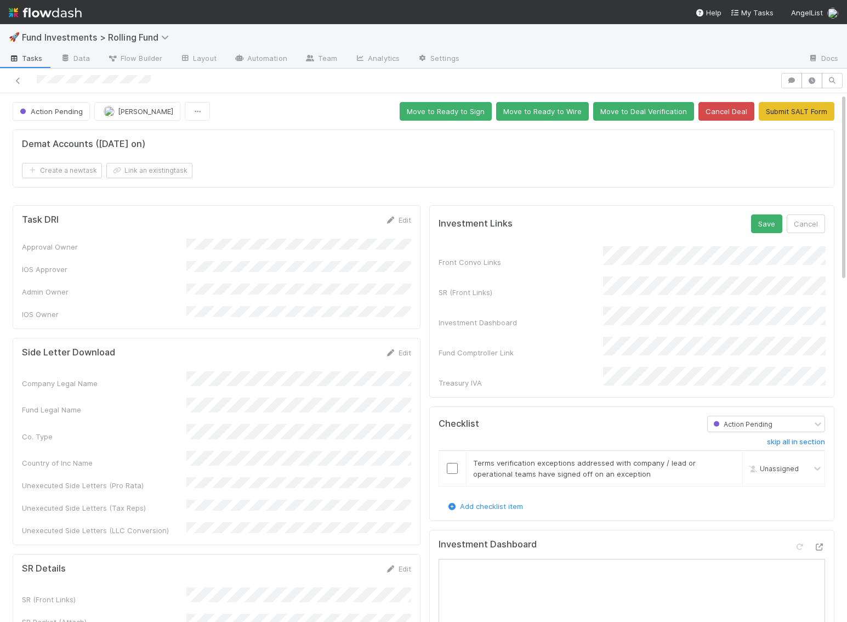
click at [524, 258] on div "Front Convo Links SR (Front Links) Investment Dashboard Fund Comptroller Link T…" at bounding box center [632, 317] width 387 height 142
click at [764, 223] on button "Save" at bounding box center [766, 223] width 31 height 19
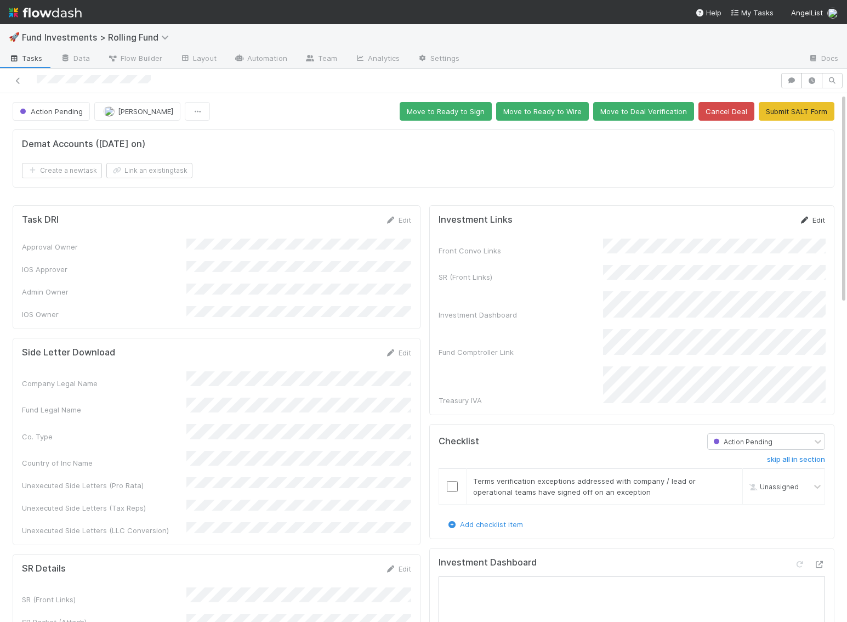
click at [815, 216] on link "Edit" at bounding box center [812, 219] width 26 height 9
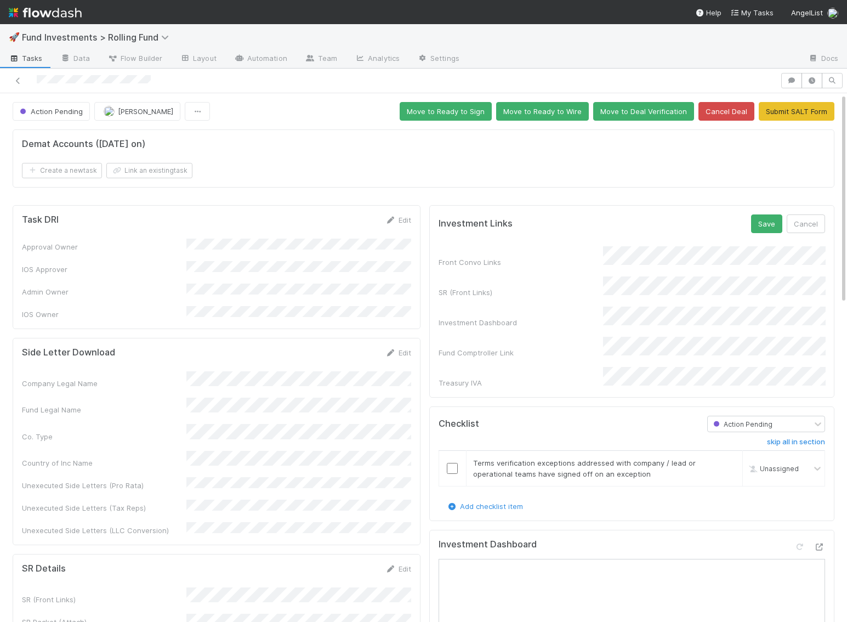
click at [492, 224] on form "Investment Links Save Cancel Front Convo Links SR (Front Links) Investment Dash…" at bounding box center [632, 301] width 387 height 174
click at [778, 219] on button "Save" at bounding box center [766, 223] width 31 height 19
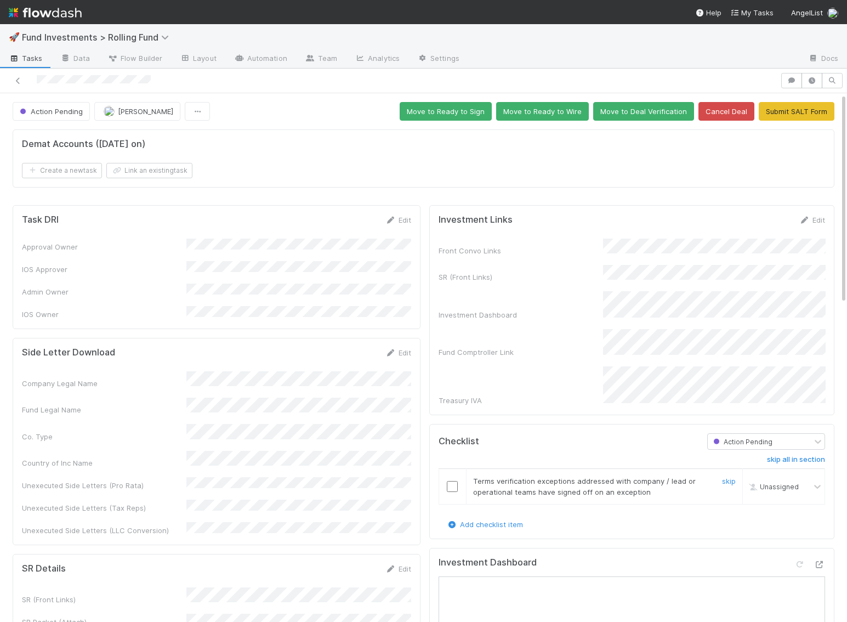
click at [454, 481] on input "checkbox" at bounding box center [452, 486] width 11 height 11
click at [469, 118] on button "Move to Ready to Sign" at bounding box center [446, 111] width 92 height 19
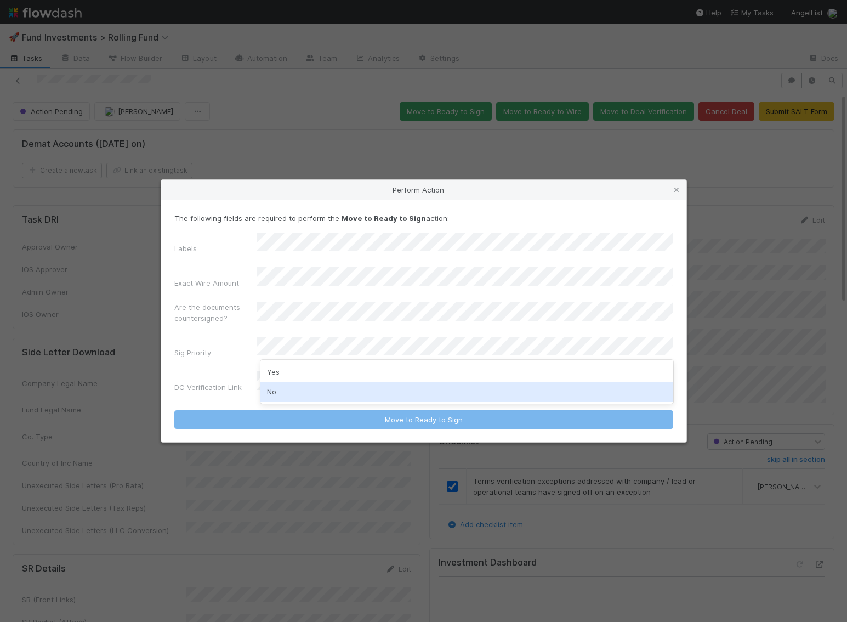
click at [280, 394] on div "No" at bounding box center [466, 392] width 413 height 20
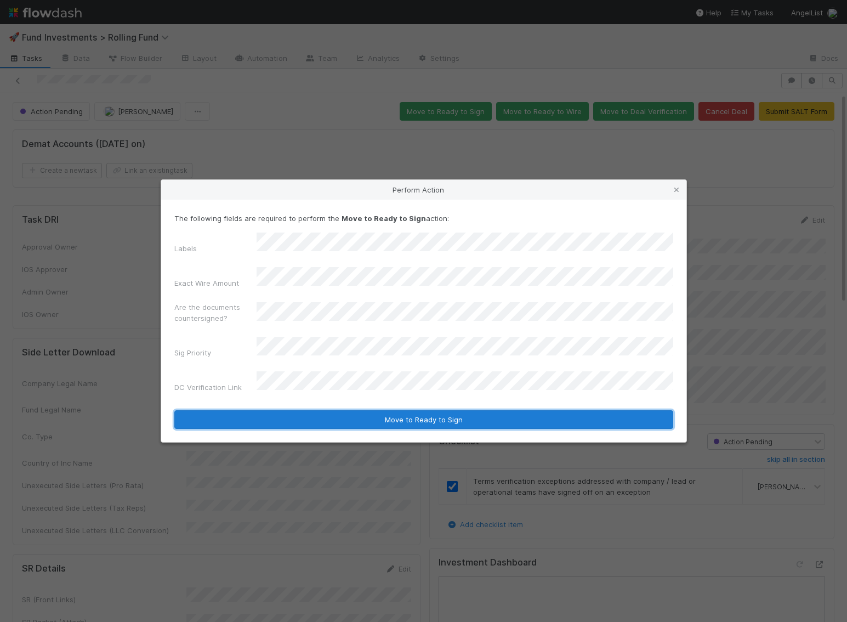
click at [280, 412] on button "Move to Ready to Sign" at bounding box center [423, 419] width 499 height 19
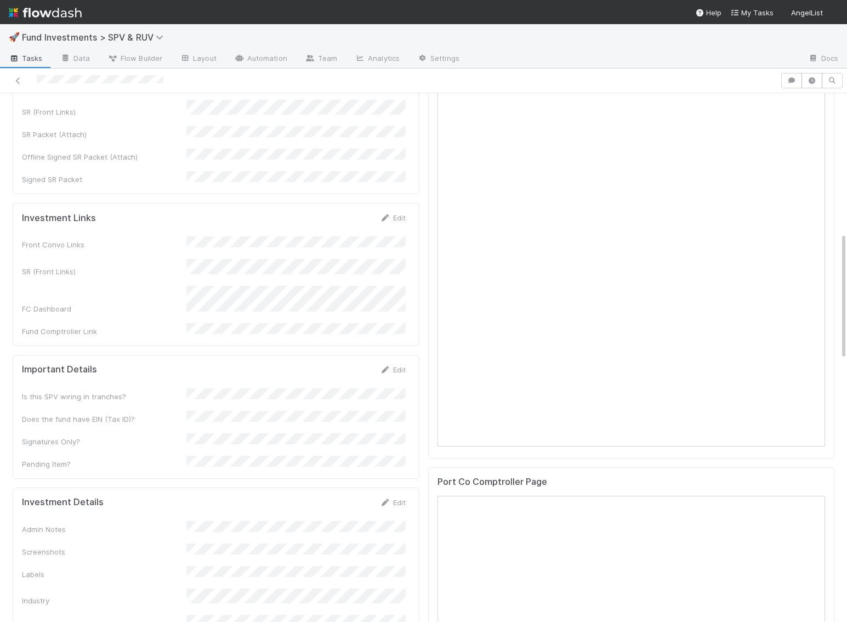
scroll to position [648, 0]
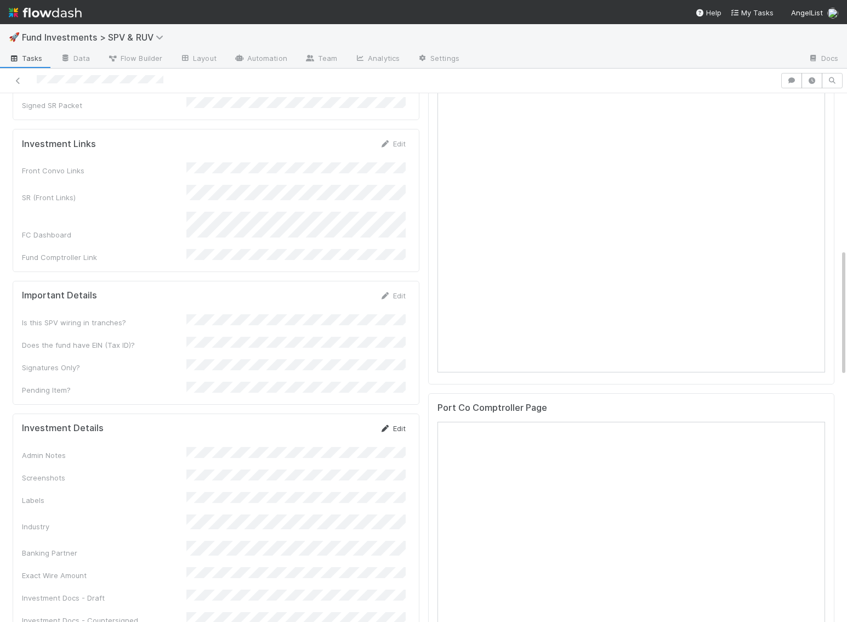
click at [392, 424] on link "Edit" at bounding box center [393, 428] width 26 height 9
click at [351, 423] on button "Save" at bounding box center [347, 432] width 31 height 19
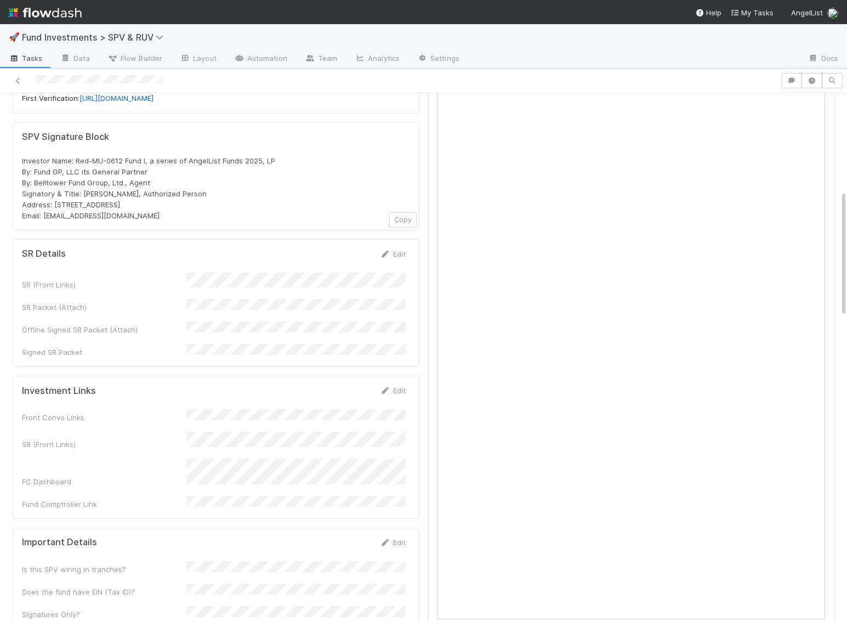
scroll to position [410, 0]
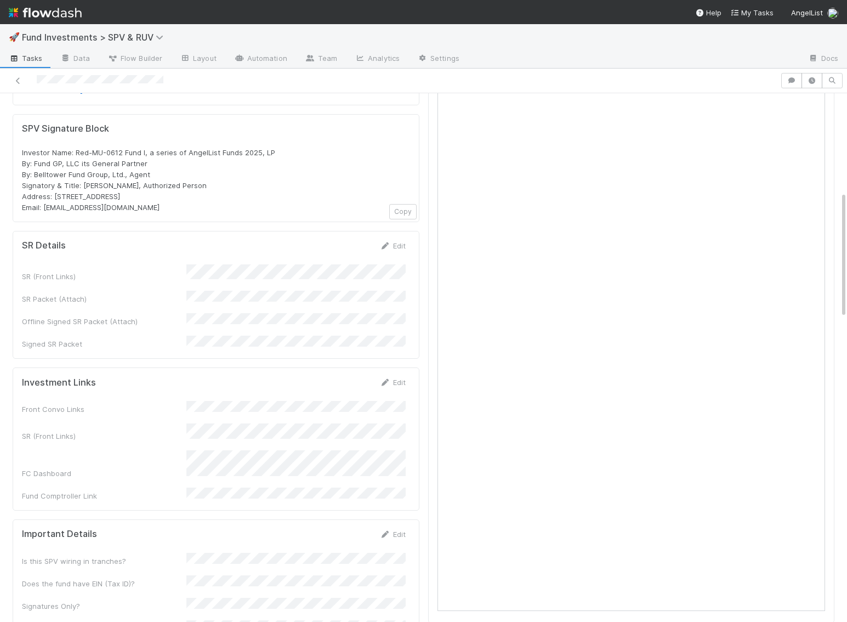
click at [406, 240] on div "SR Details Edit" at bounding box center [214, 245] width 400 height 11
click at [401, 241] on link "Edit" at bounding box center [393, 245] width 26 height 9
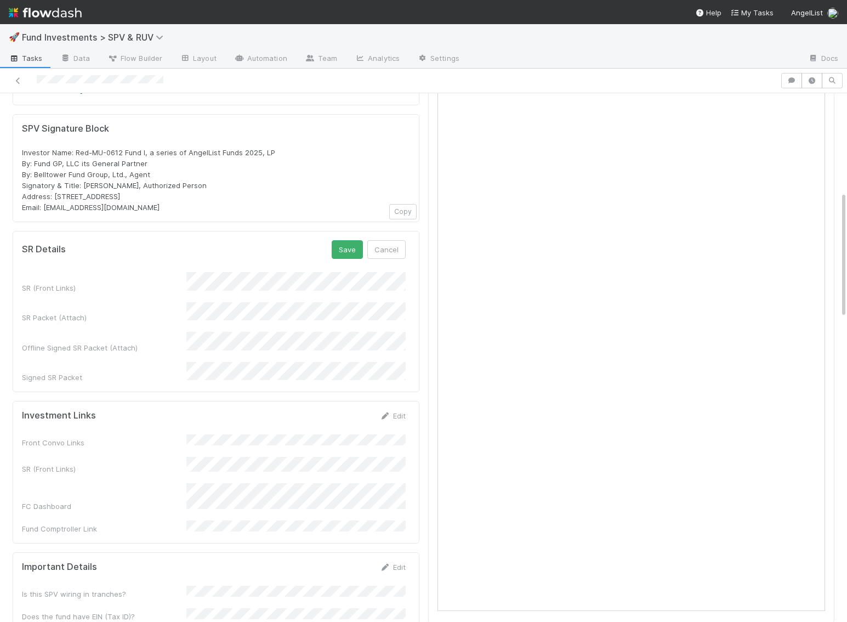
click at [0, 246] on html "🚀 Fund Investments > SPV & RUV Tasks Data Flow Builder Layout Automation Team A…" at bounding box center [423, 311] width 847 height 622
click at [354, 240] on button "Save" at bounding box center [347, 249] width 31 height 19
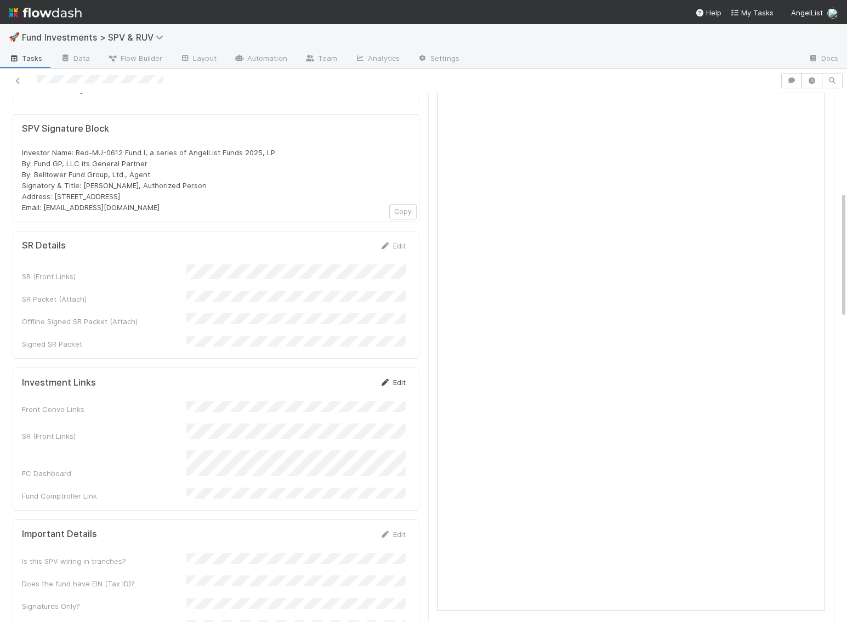
click at [395, 378] on link "Edit" at bounding box center [393, 382] width 26 height 9
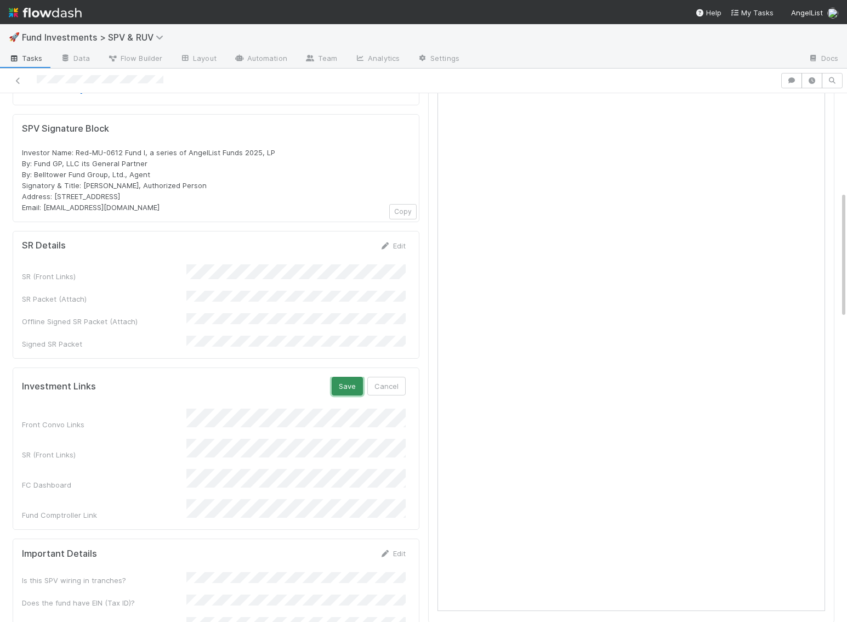
click at [355, 377] on button "Save" at bounding box center [347, 386] width 31 height 19
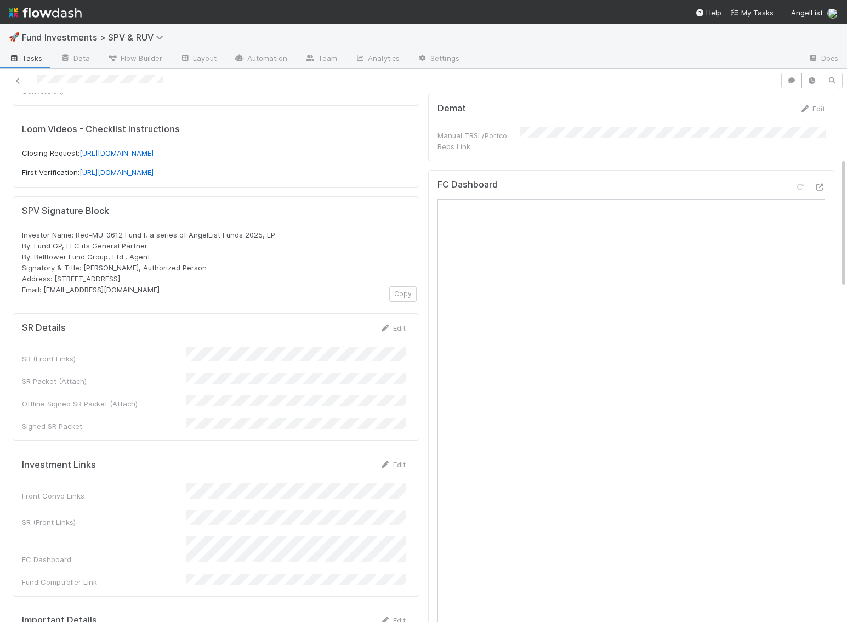
scroll to position [0, 0]
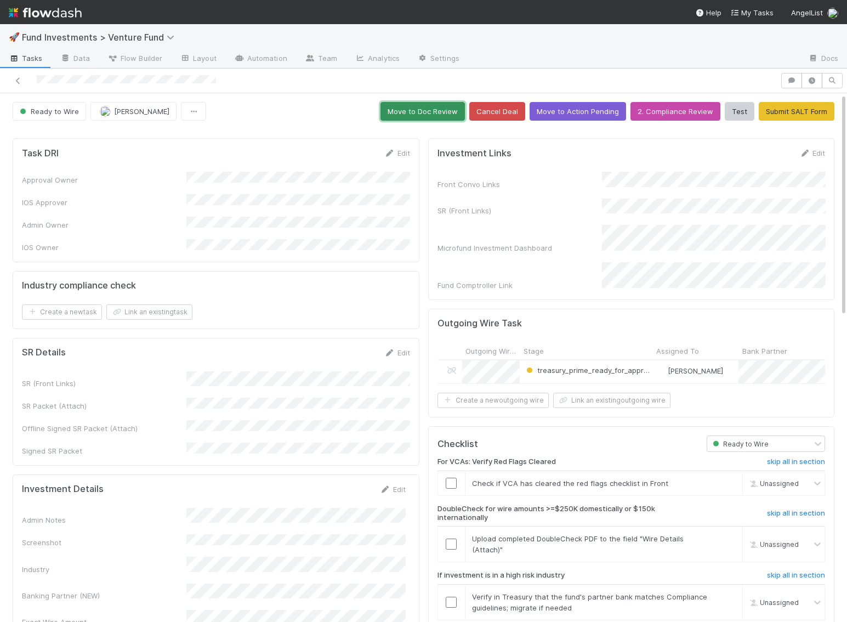
click at [436, 103] on button "Move to Doc Review" at bounding box center [423, 111] width 84 height 19
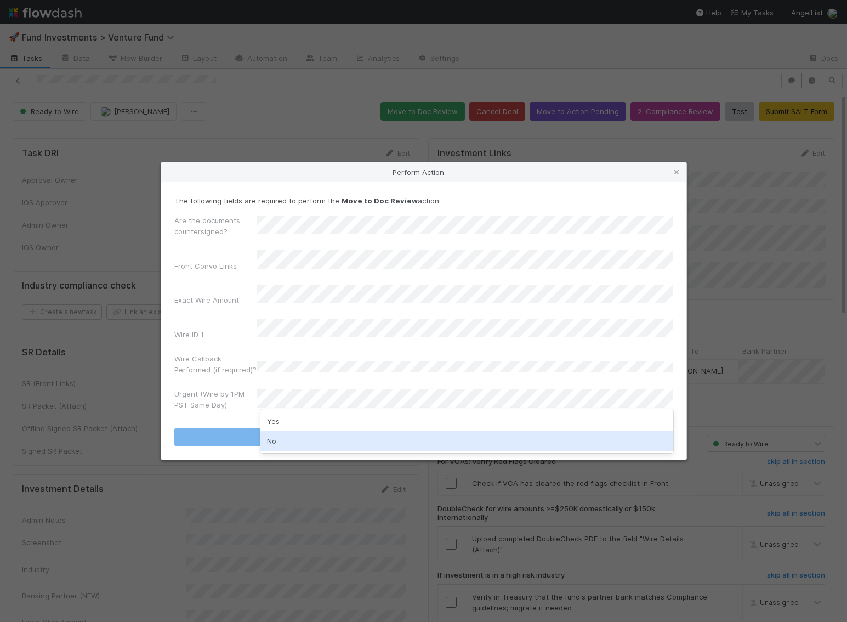
click at [277, 439] on div "No" at bounding box center [466, 441] width 413 height 20
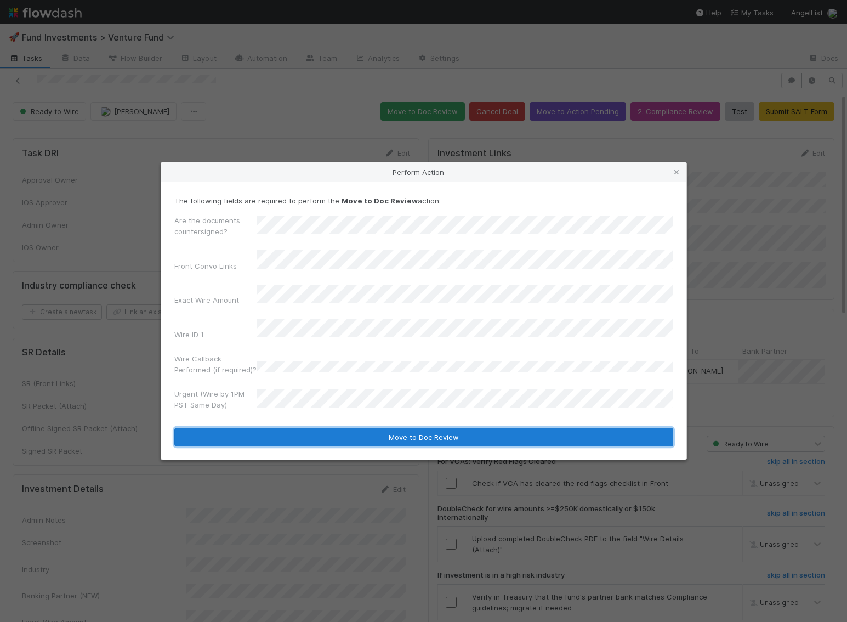
click at [293, 428] on button "Move to Doc Review" at bounding box center [423, 437] width 499 height 19
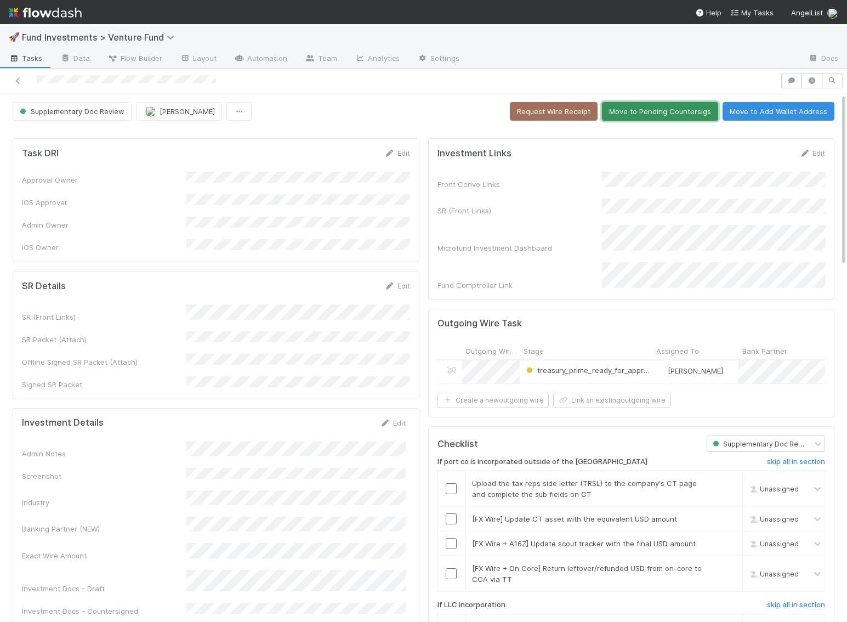
click at [668, 111] on button "Move to Pending Countersigs" at bounding box center [660, 111] width 116 height 19
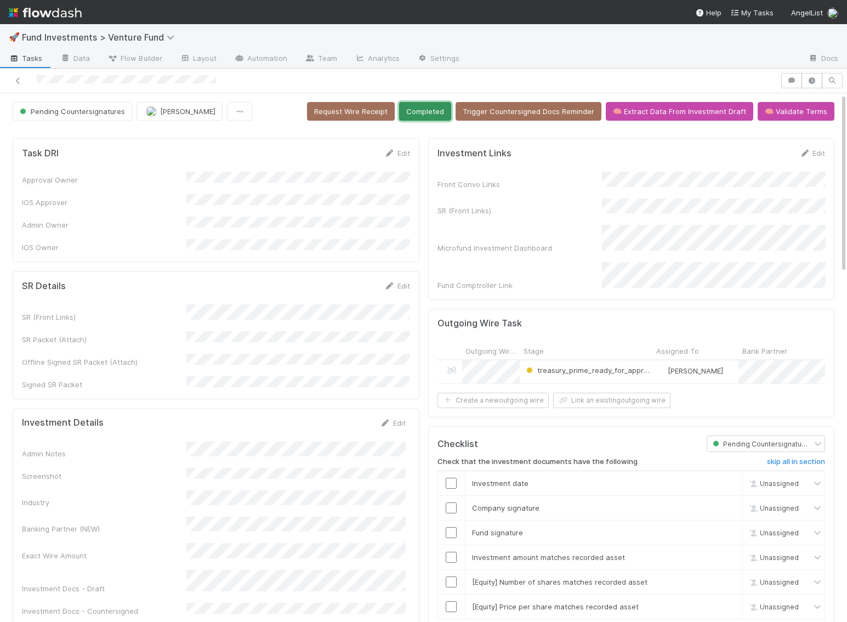
click at [446, 113] on button "Completed" at bounding box center [425, 111] width 52 height 19
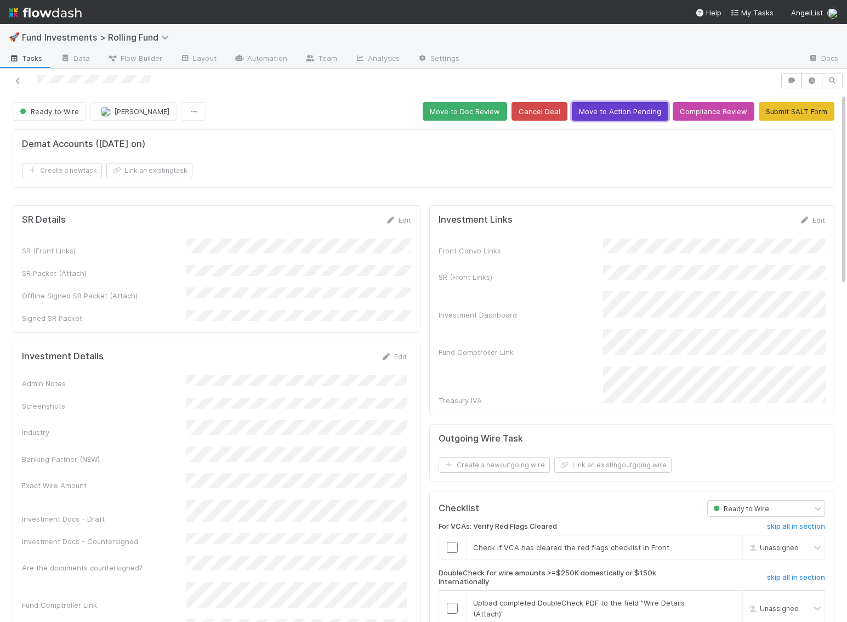
click at [630, 104] on button "Move to Action Pending" at bounding box center [620, 111] width 97 height 19
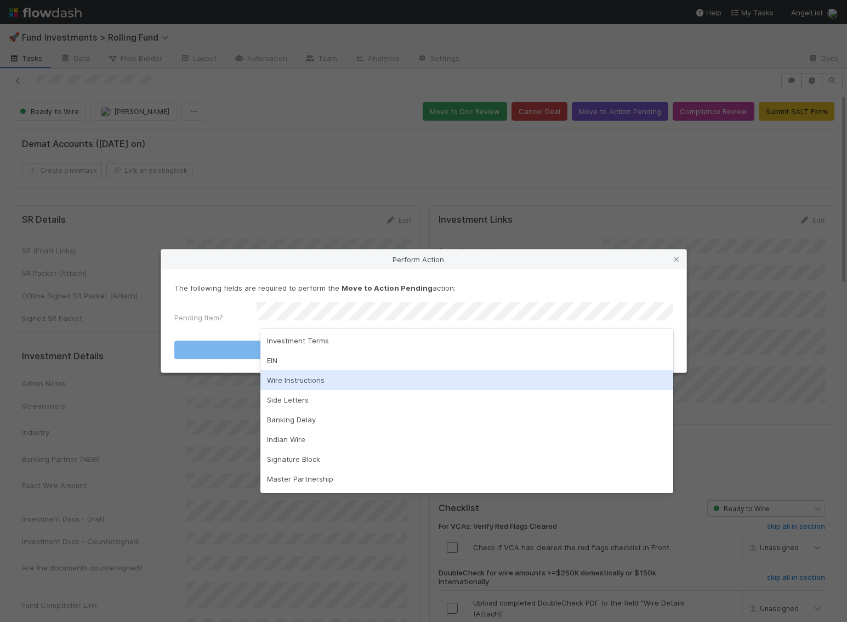
drag, startPoint x: 520, startPoint y: 334, endPoint x: 489, endPoint y: 376, distance: 52.4
click at [489, 376] on div "Investment Terms EIN Wire Instructions Side Letters Banking Delay Indian Wire S…" at bounding box center [466, 410] width 413 height 164
click at [489, 376] on div "Wire Instructions" at bounding box center [466, 380] width 413 height 20
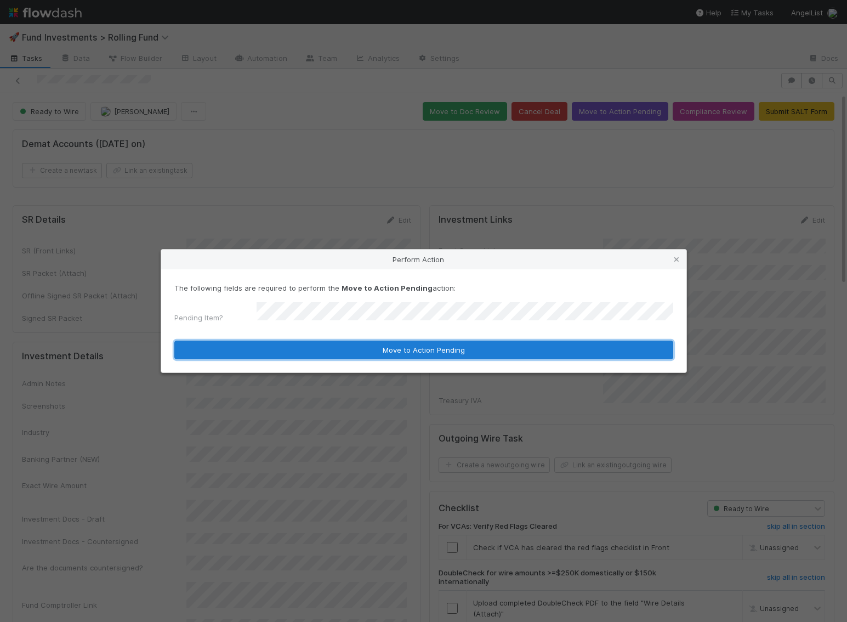
click at [500, 348] on button "Move to Action Pending" at bounding box center [423, 350] width 499 height 19
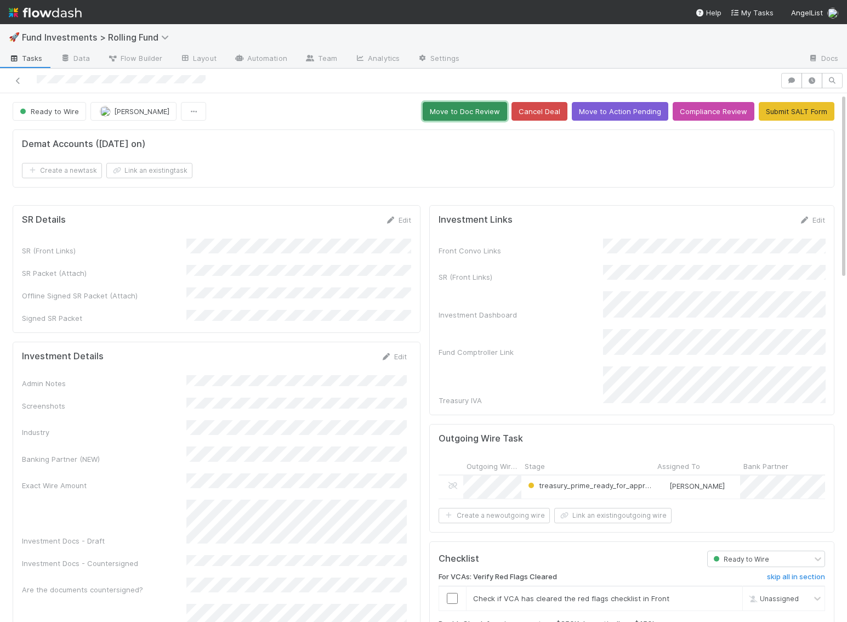
click at [461, 114] on button "Move to Doc Review" at bounding box center [465, 111] width 84 height 19
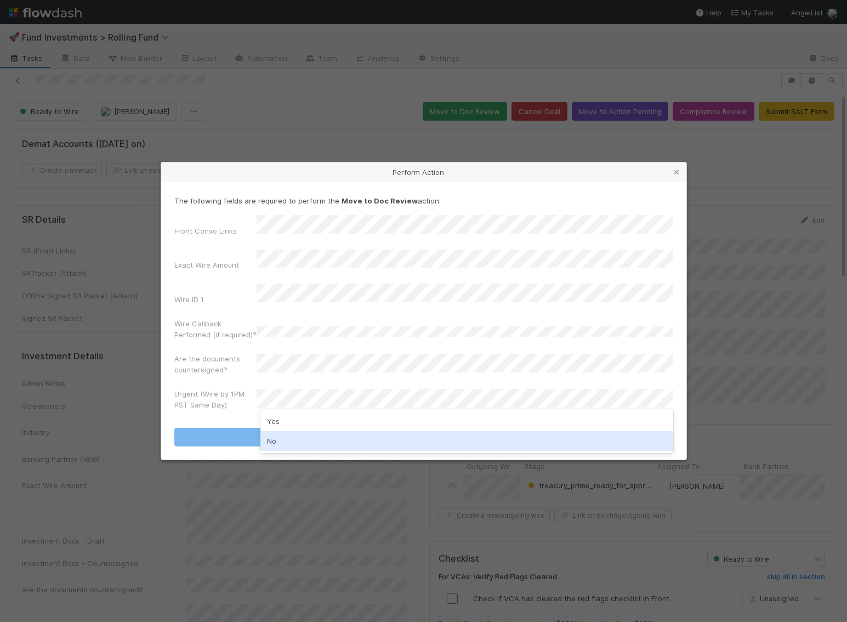
click at [303, 436] on div "No" at bounding box center [466, 441] width 413 height 20
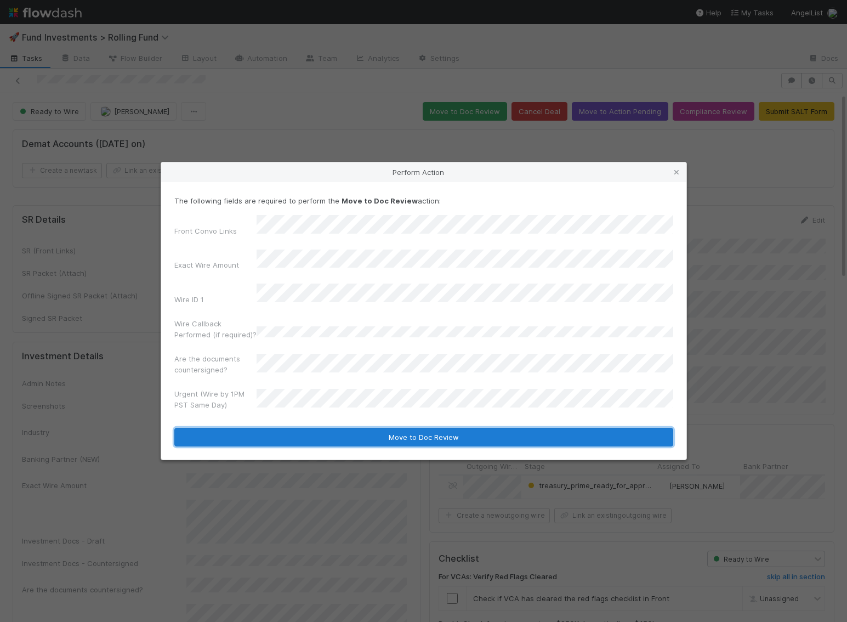
click at [311, 428] on button "Move to Doc Review" at bounding box center [423, 437] width 499 height 19
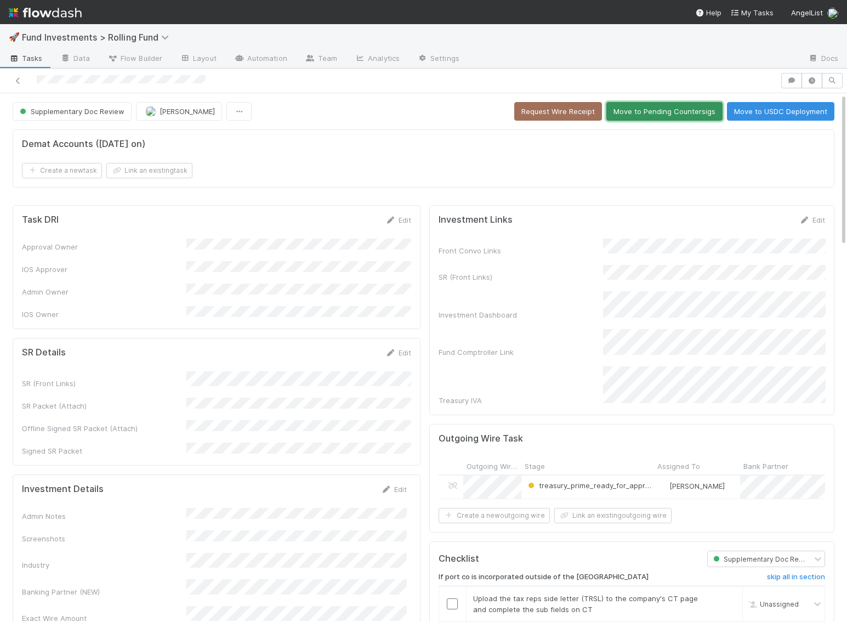
click at [672, 114] on button "Move to Pending Countersigs" at bounding box center [664, 111] width 116 height 19
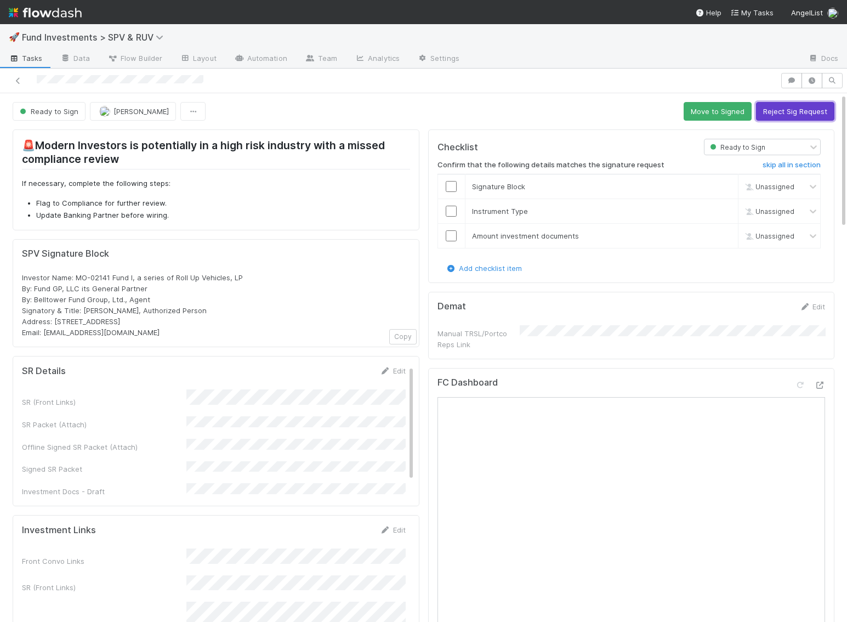
click at [784, 109] on button "Reject Sig Request" at bounding box center [795, 111] width 78 height 19
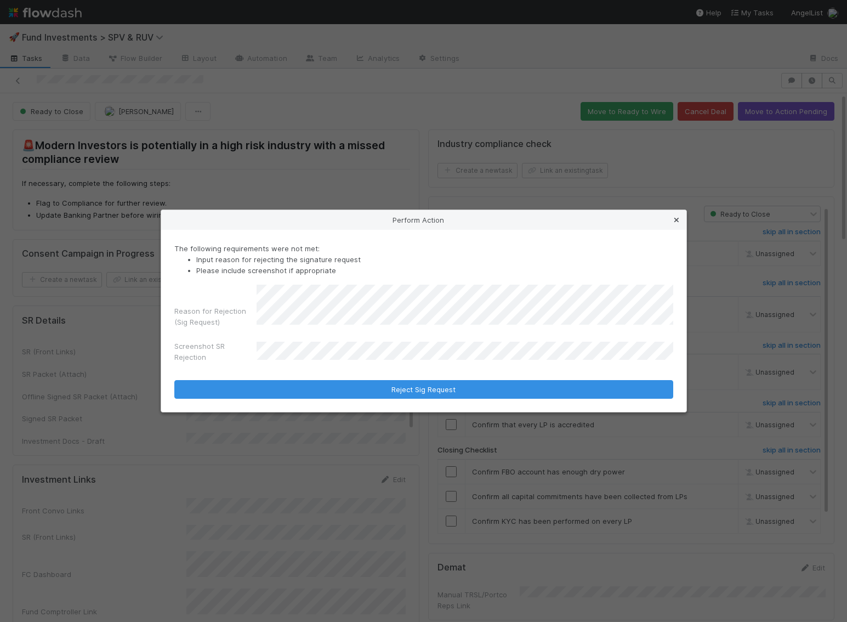
click at [679, 215] on link at bounding box center [676, 219] width 11 height 11
